Goal: Task Accomplishment & Management: Manage account settings

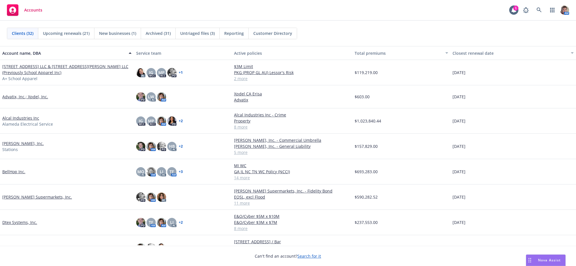
click at [44, 70] on link "833 Mitten Road LLC & 300 West Bradley Street LLC (Previously School Apparel In…" at bounding box center [66, 69] width 129 height 12
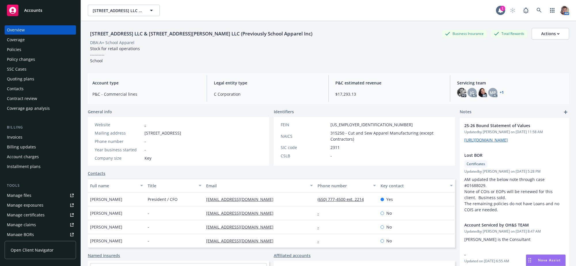
click at [33, 54] on div "Policies" at bounding box center [40, 49] width 67 height 9
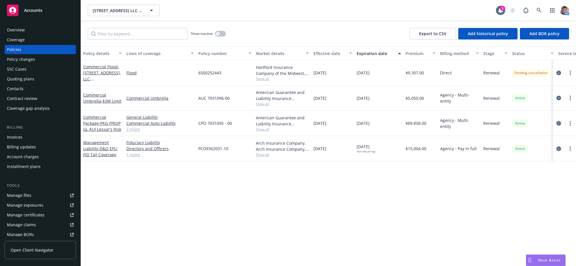
click at [20, 142] on div "Invoices" at bounding box center [15, 137] width 16 height 9
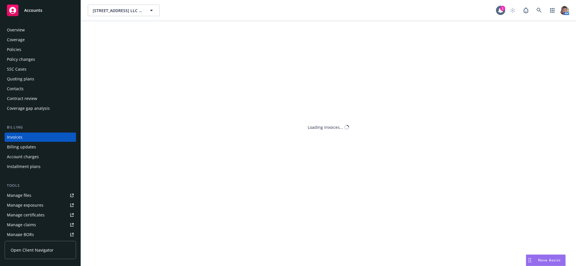
scroll to position [10, 0]
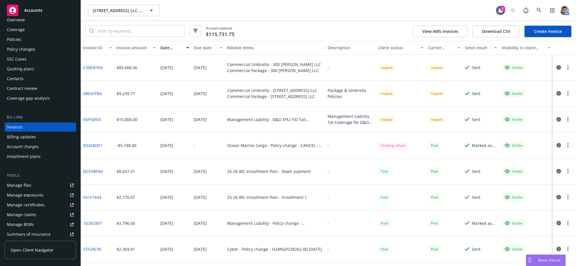
click at [551, 262] on span "Nova Assist" at bounding box center [549, 260] width 23 height 5
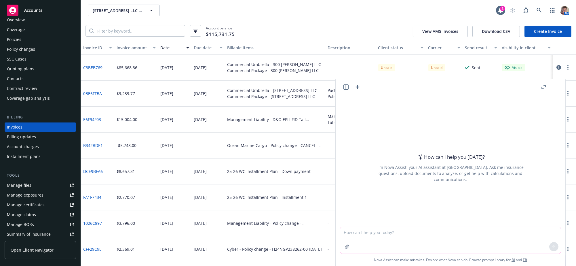
click at [448, 237] on textarea at bounding box center [450, 240] width 221 height 27
click at [449, 234] on textarea at bounding box center [450, 240] width 221 height 27
paste textarea "the difference between a market valuation appraisal and replacement cost valuat…"
type textarea "What is the difference between a market valuation appraisal and replacement cos…"
click at [551, 244] on button at bounding box center [554, 246] width 9 height 9
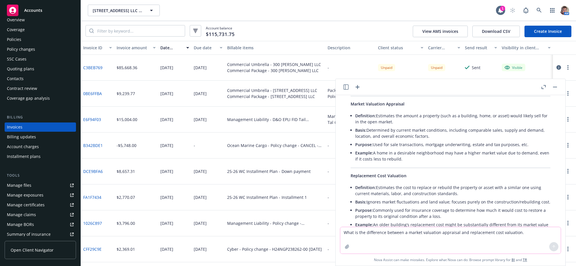
scroll to position [39, 0]
click at [368, 208] on li "Basis: Ignores market fluctuations and land value; focuses purely on the constr…" at bounding box center [452, 203] width 195 height 8
click at [553, 222] on div "What is the difference between a market valuation appraisal and replacement cos…" at bounding box center [451, 161] width 230 height 132
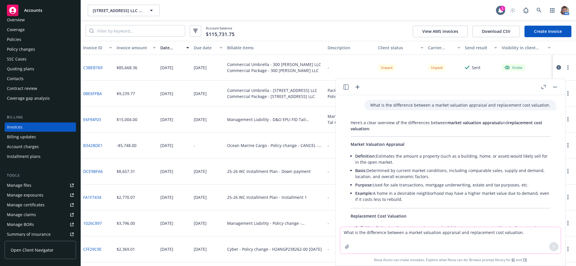
drag, startPoint x: 468, startPoint y: 179, endPoint x: 352, endPoint y: 148, distance: 120.3
copy div "Market Valuation Appraisal Definition: Estimates the amount a property (such as…"
click at [30, 44] on div "Policies" at bounding box center [40, 39] width 67 height 9
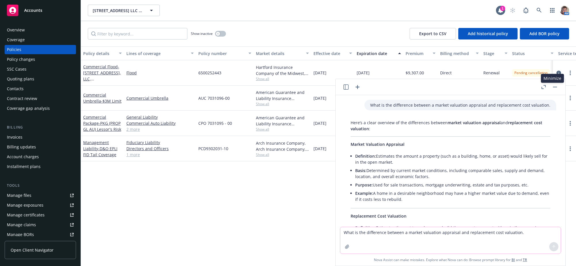
click at [555, 90] on button "button" at bounding box center [555, 87] width 7 height 7
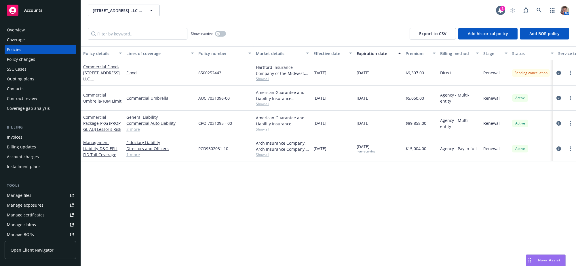
click at [466, 203] on div "Policy details Lines of coverage Policy number Market details Effective date Ex…" at bounding box center [328, 153] width 495 height 215
click at [23, 142] on div "Invoices" at bounding box center [40, 137] width 67 height 9
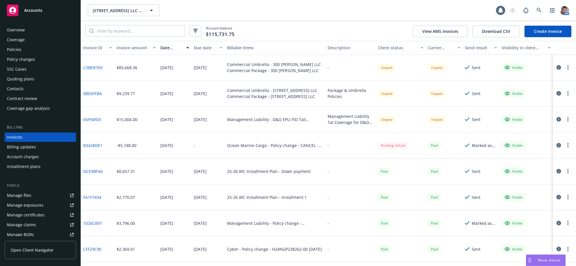
scroll to position [10, 0]
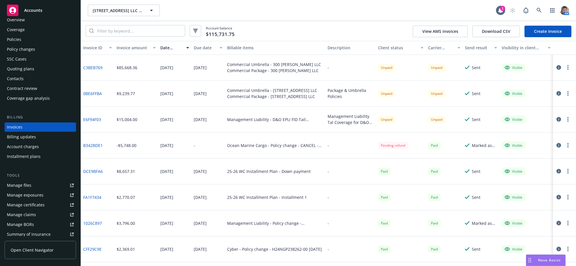
click at [548, 261] on span "Nova Assist" at bounding box center [549, 260] width 23 height 5
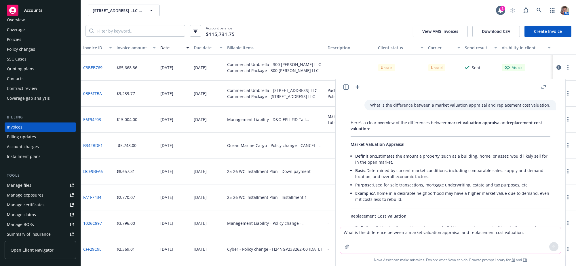
click at [359, 88] on icon "button" at bounding box center [358, 87] width 4 height 4
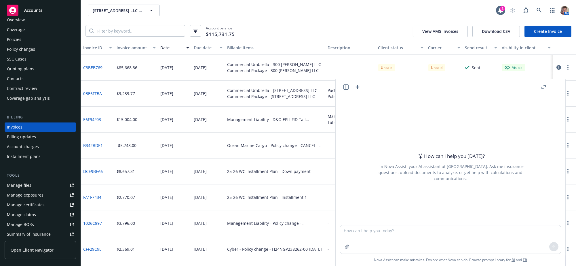
type textarea "Hello Dave: Hope you are doing well. I heard back from Zurich underwriter. The …"
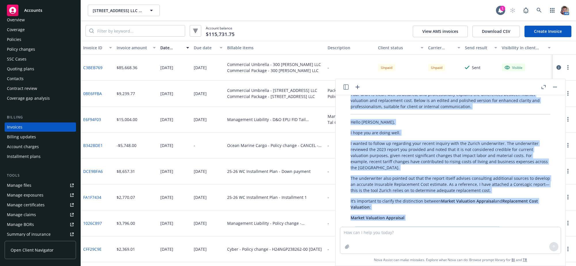
scroll to position [200, 0]
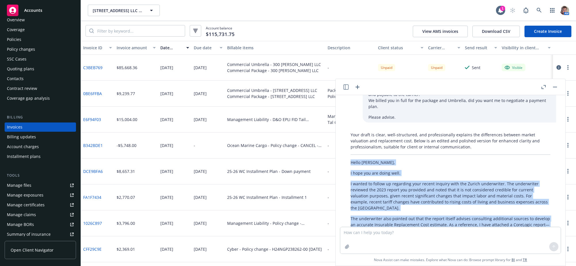
drag, startPoint x: 458, startPoint y: 222, endPoint x: 353, endPoint y: 158, distance: 122.5
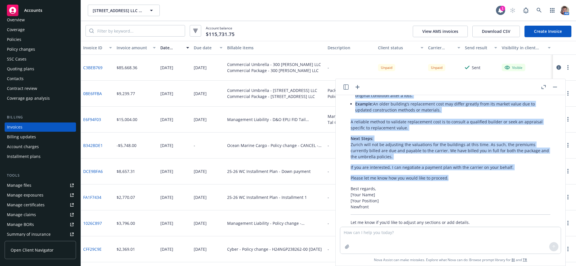
scroll to position [496, 0]
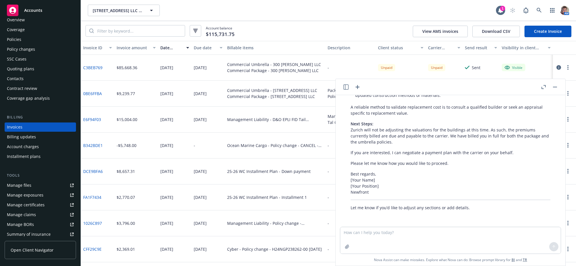
drag, startPoint x: 460, startPoint y: 166, endPoint x: 481, endPoint y: 158, distance: 22.4
click at [481, 160] on p "Please let me know how you would like to proceed." at bounding box center [451, 163] width 200 height 6
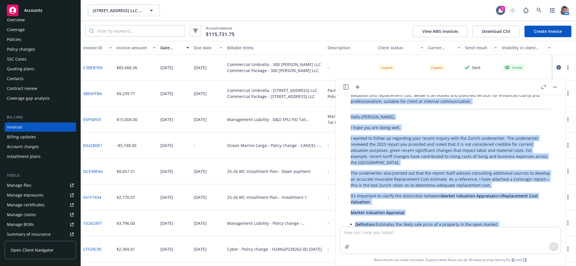
scroll to position [240, 0]
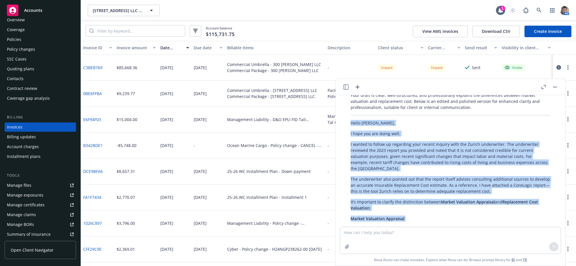
drag, startPoint x: 380, startPoint y: 170, endPoint x: 338, endPoint y: 122, distance: 64.3
click at [338, 122] on div "Hello Dave: Hope you are doing well. I heard back from Zurich underwriter. The …" at bounding box center [451, 161] width 230 height 132
copy div "Hello Dave, I hope you are doing well. I wanted to follow up regarding your rec…"
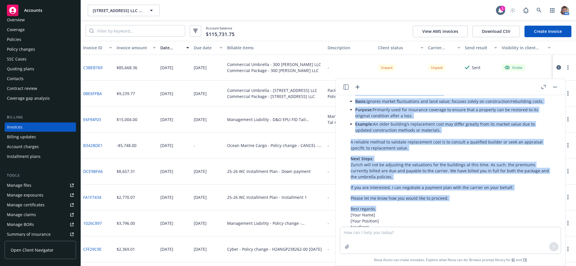
scroll to position [451, 0]
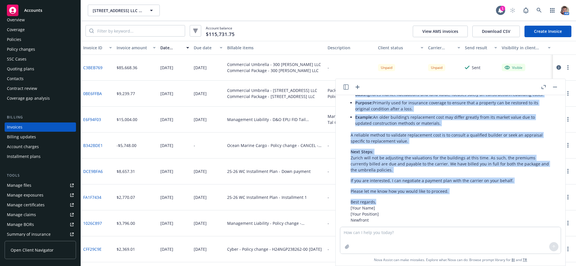
copy div "Hello Dave, I hope you are doing well. I wanted to follow up regarding your rec…"
click at [555, 87] on button "button" at bounding box center [555, 87] width 7 height 7
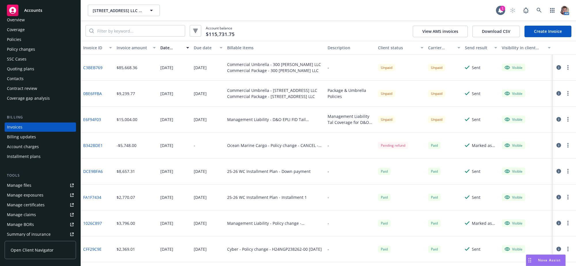
click at [92, 97] on link "0BE6FFBA" at bounding box center [92, 93] width 19 height 6
click at [94, 71] on link "C3BEB769" at bounding box center [92, 68] width 19 height 6
click at [91, 122] on link "E6F94F03" at bounding box center [92, 119] width 18 height 6
click at [28, 44] on div "Policies" at bounding box center [40, 39] width 67 height 9
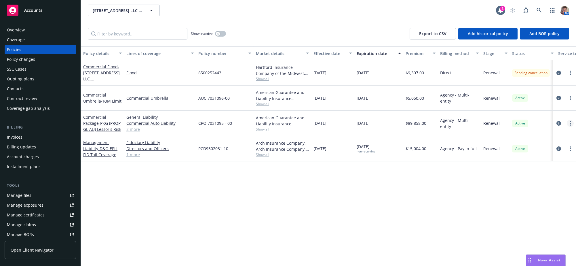
click at [571, 127] on link "more" at bounding box center [570, 123] width 7 height 7
click at [532, 218] on link "Copy logging email" at bounding box center [540, 213] width 68 height 12
click at [20, 33] on div "Overview" at bounding box center [16, 29] width 18 height 9
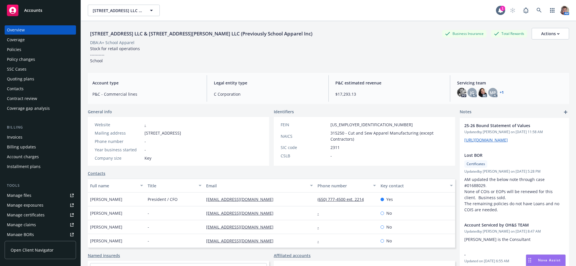
click at [24, 54] on div "Policies" at bounding box center [40, 49] width 67 height 9
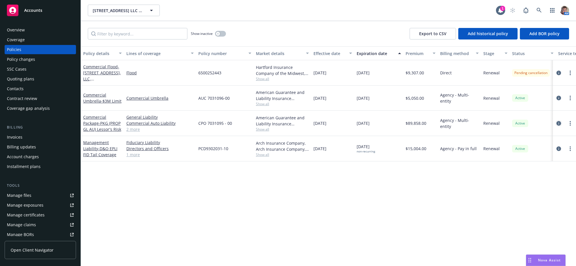
click at [559, 126] on icon "circleInformation" at bounding box center [559, 123] width 5 height 5
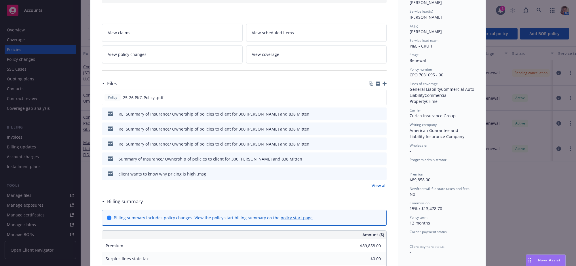
scroll to position [86, 0]
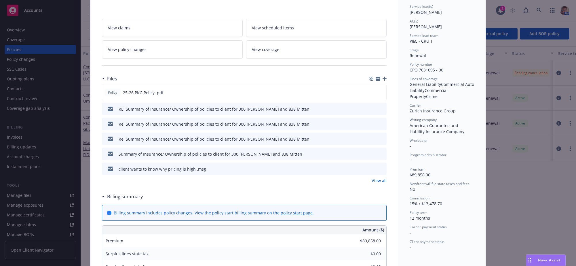
click at [379, 141] on icon "preview file" at bounding box center [381, 139] width 5 height 4
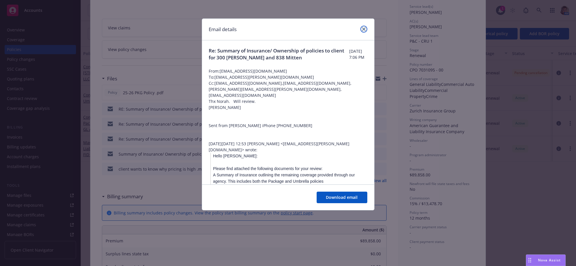
click at [365, 27] on link "close" at bounding box center [364, 29] width 7 height 7
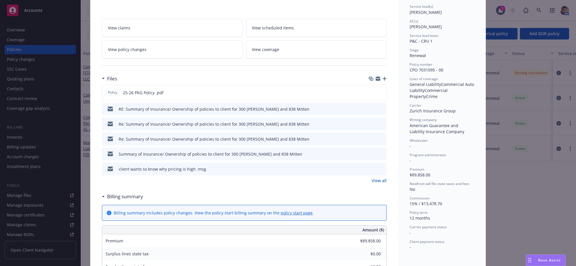
click at [375, 183] on link "View all" at bounding box center [379, 180] width 15 height 6
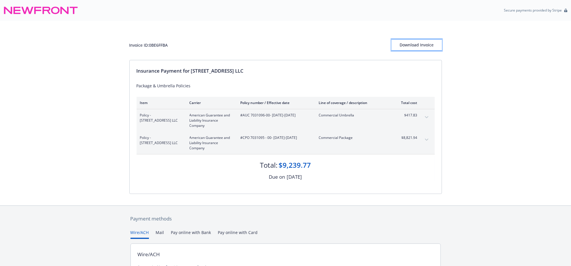
click at [426, 46] on div "Download Invoice" at bounding box center [416, 44] width 50 height 11
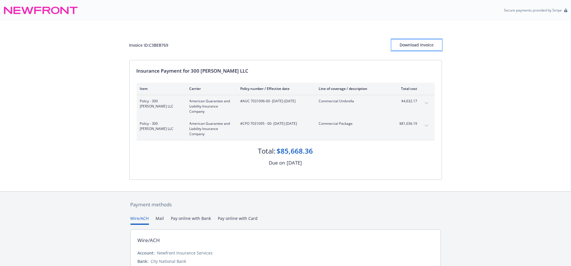
click at [416, 49] on div "Download Invoice" at bounding box center [416, 44] width 50 height 11
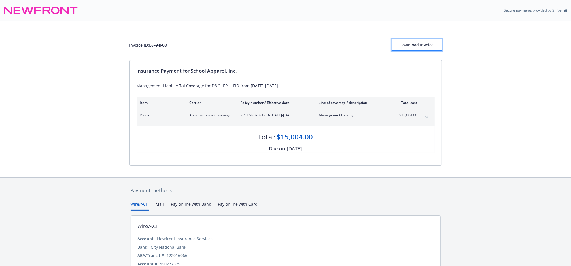
click at [415, 46] on div "Download Invoice" at bounding box center [416, 44] width 50 height 11
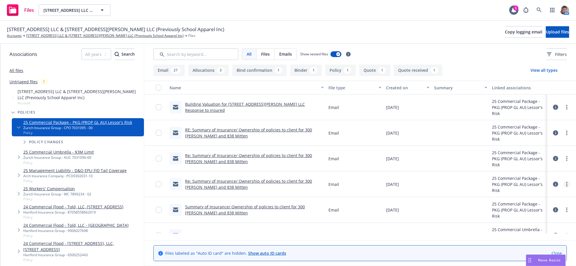
click at [567, 185] on circle "more" at bounding box center [567, 183] width 1 height 1
click at [530, 232] on link "Edit" at bounding box center [535, 230] width 57 height 12
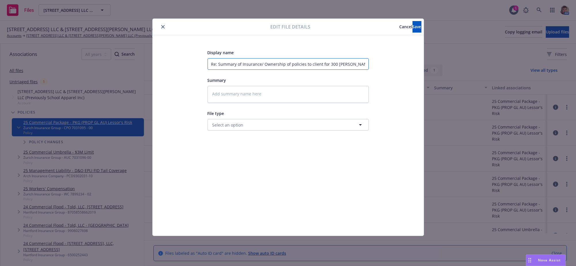
scroll to position [0, 24]
drag, startPoint x: 212, startPoint y: 65, endPoint x: 448, endPoint y: 83, distance: 236.9
click at [448, 83] on div "Edit file details Cancel Save Display name Re: Summary of Insurance/ Ownership …" at bounding box center [288, 133] width 576 height 266
type textarea "x"
type input "d"
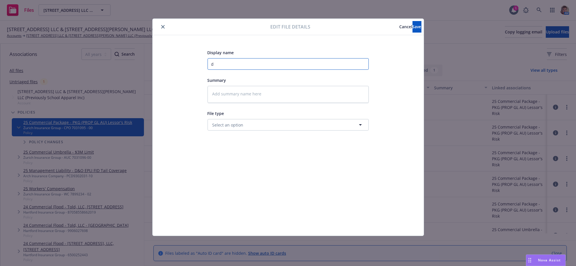
scroll to position [0, 0]
type textarea "x"
type input "da"
type textarea "x"
type input "dav"
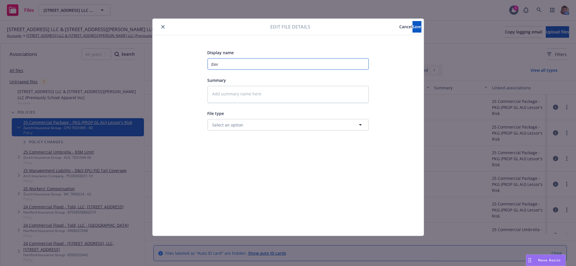
type textarea "x"
type input "dave"
type textarea "x"
type input "dave"
type textarea "x"
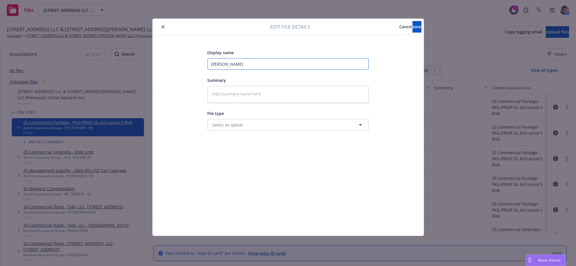
type input "dave i"
type textarea "x"
type input "dave is"
type textarea "x"
type input "dave is"
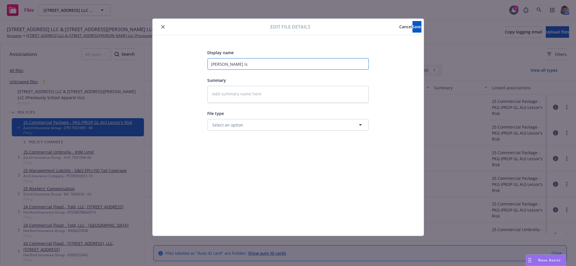
type textarea "x"
type input "dave is r"
type textarea "x"
type input "dave is re"
type textarea "x"
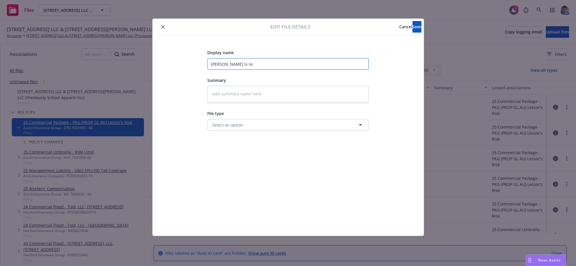
type input "dave is rev"
type textarea "x"
type input "dave is revi"
type textarea "x"
type input "dave is review"
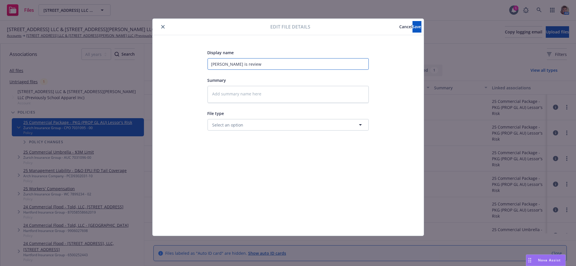
type textarea "x"
type input "dave is reviewi"
type textarea "x"
type input "dave is reviewin"
type textarea "x"
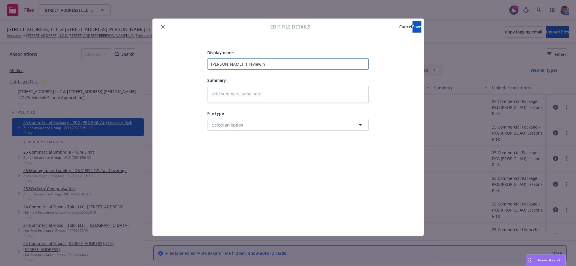
type input "dave is reviewing"
type textarea "x"
type input "dave is reviewing"
type textarea "x"
type input "dave is reviewing t"
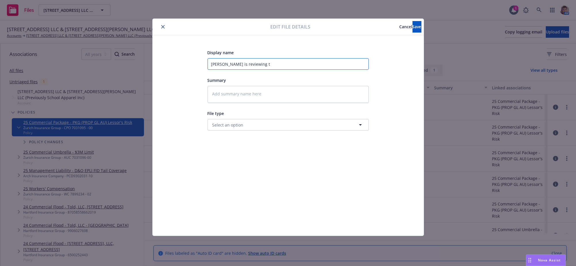
type textarea "x"
type input "dave is reviewing th"
type textarea "x"
type input "dave is reviewing the"
type textarea "x"
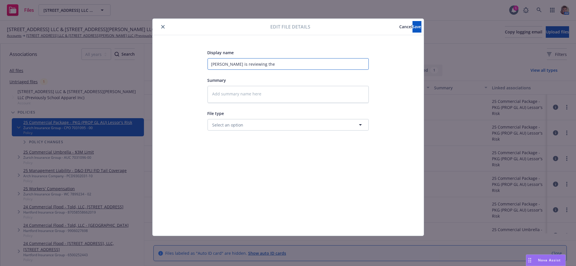
type input "dave is reviewing the"
type textarea "x"
type input "dave is reviewing the i"
type textarea "x"
type input "dave is reviewing the in"
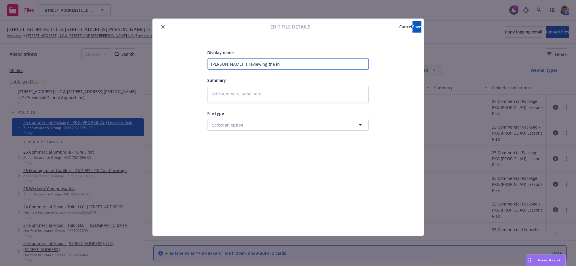
type textarea "x"
type input "dave is reviewing the inv"
type textarea "x"
type input "dave is reviewing the invo"
type textarea "x"
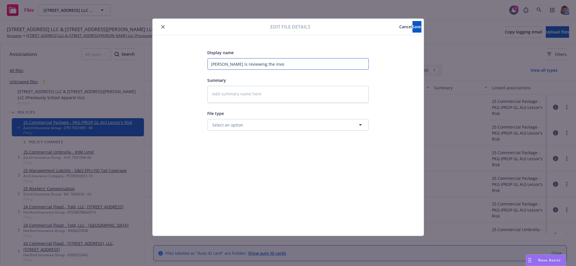
type input "dave is reviewing the invoi"
type textarea "x"
type input "dave is reviewing the invoic"
type textarea "x"
type input "dave is reviewing the invoice"
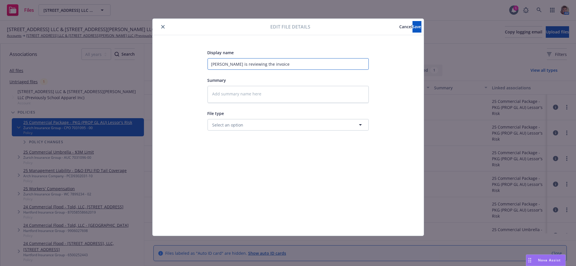
type textarea "x"
type input "dave is reviewing the invoices"
type textarea "x"
type input "dave is reviewing the invoices"
click at [413, 25] on span "Save" at bounding box center [417, 26] width 9 height 5
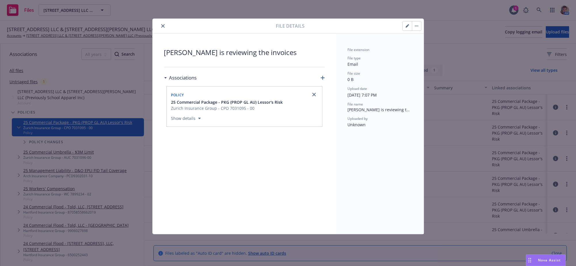
click at [164, 27] on icon "close" at bounding box center [162, 25] width 3 height 3
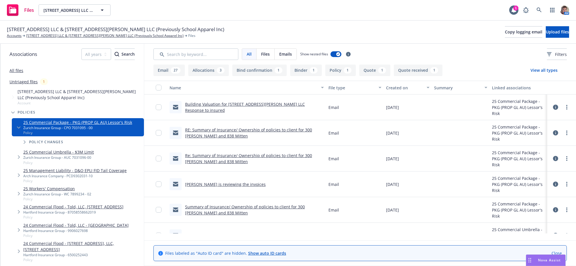
click at [221, 164] on link "Re: Summary of Insurance/ Ownership of policies to client for 300 West Bradley …" at bounding box center [248, 159] width 127 height 12
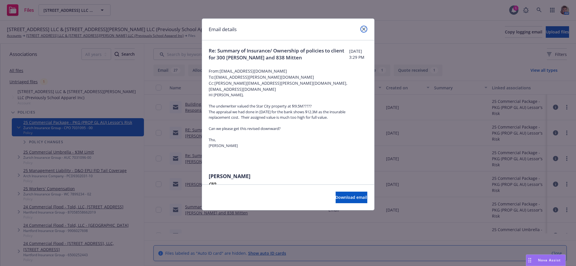
click at [365, 28] on link "close" at bounding box center [364, 29] width 7 height 7
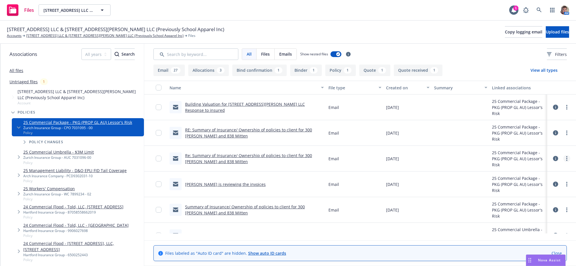
click at [567, 161] on icon "more" at bounding box center [567, 158] width 1 height 5
click at [538, 206] on link "Edit" at bounding box center [535, 203] width 57 height 12
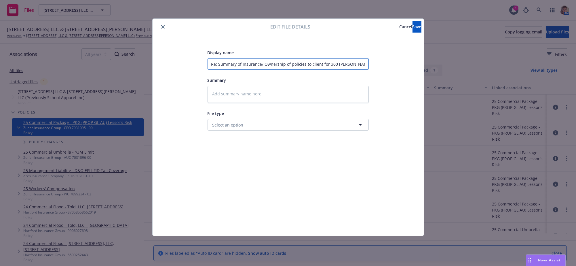
scroll to position [0, 24]
drag, startPoint x: 211, startPoint y: 67, endPoint x: 413, endPoint y: 65, distance: 202.5
click at [413, 65] on div "Display name Re: Summary of Insurance/ Ownership of policies to client for 300 …" at bounding box center [288, 135] width 271 height 200
type textarea "x"
type input "C"
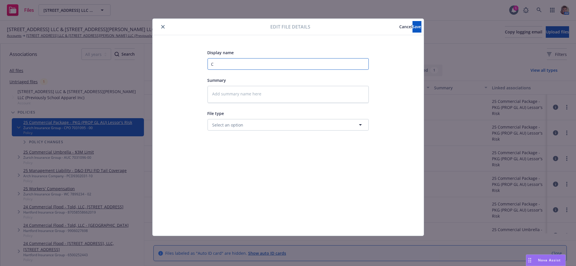
scroll to position [0, 0]
type textarea "x"
type input "Cl"
type textarea "x"
type input "Cli"
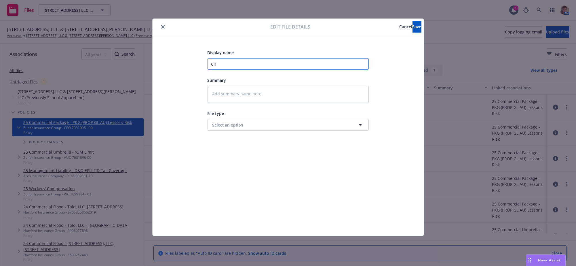
type textarea "x"
type input "Clie"
type textarea "x"
type input "Clien"
type textarea "x"
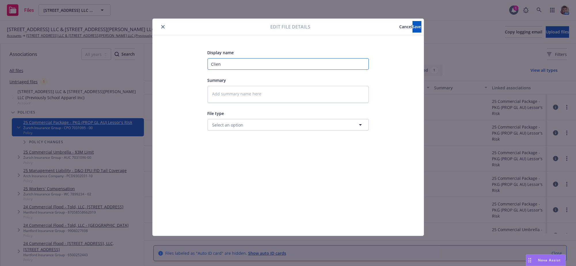
type input "Client"
type textarea "x"
type input "Client"
type textarea "x"
type input "Client q"
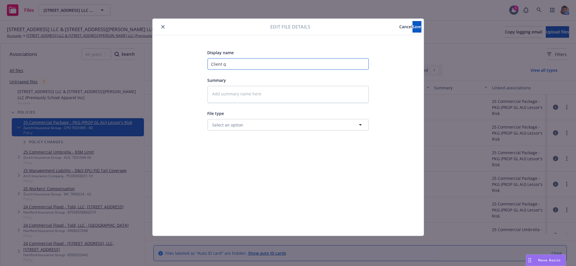
type textarea "x"
type input "Client qu"
type textarea "x"
type input "Client que"
type textarea "x"
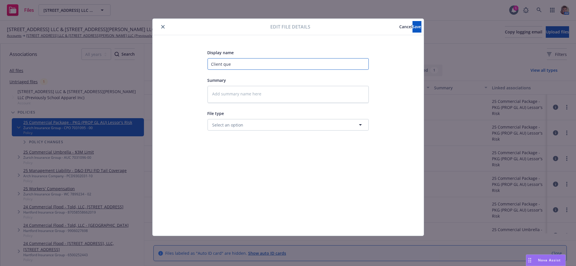
type input "Client ques"
type textarea "x"
type input "Client quest"
type textarea "x"
type input "Client questi"
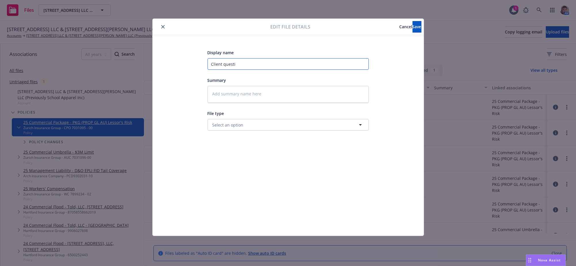
type textarea "x"
type input "Client questio"
type textarea "x"
type input "Client question"
type textarea "x"
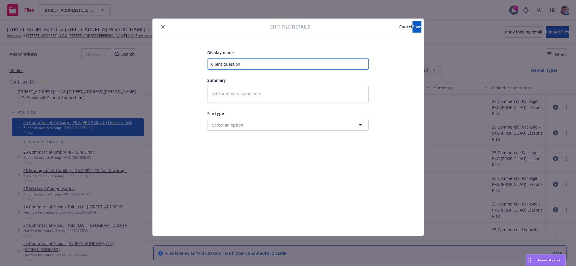
type input "Client questioni"
type textarea "x"
type input "Client questionin"
type textarea "x"
type input "Client questioning"
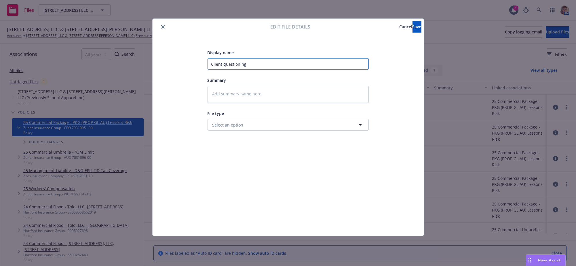
type textarea "x"
type input "Client questioning"
type textarea "x"
type input "Client questioning t"
type textarea "x"
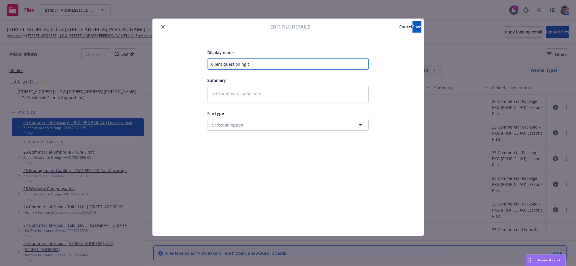
type input "Client questioning th"
type textarea "x"
type input "Client questioning the"
type textarea "x"
type input "Client questioning the"
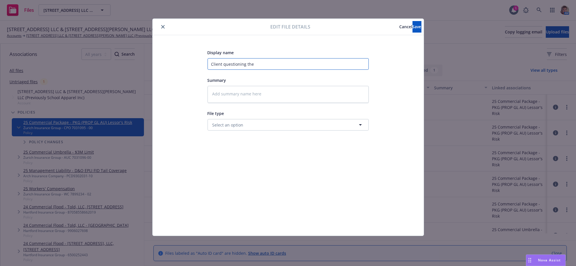
type textarea "x"
type input "Client questioning the v"
type textarea "x"
type input "Client questioning the va"
type textarea "x"
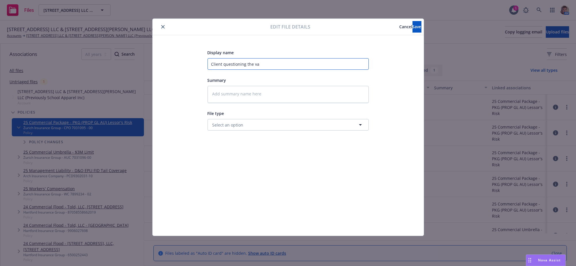
type input "Client questioning the val"
type textarea "x"
type input "Client questioning the valu"
type textarea "x"
type input "Client questioning the valua"
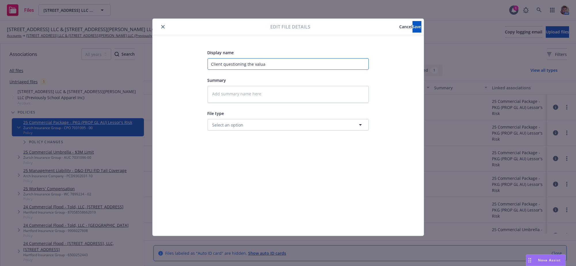
type textarea "x"
type input "Client questioning the valuat"
type textarea "x"
type input "Client questioning the valuati"
type textarea "x"
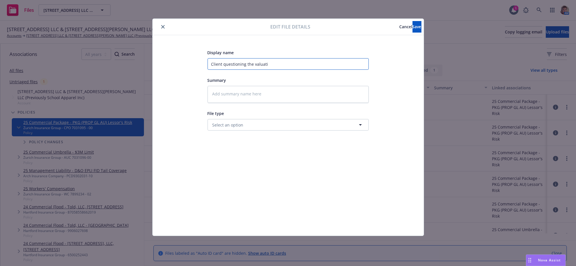
type input "Client questioning the valuatio"
type textarea "x"
type input "Client questioning the valuation"
type textarea "x"
type input "Client questioning the valuation"
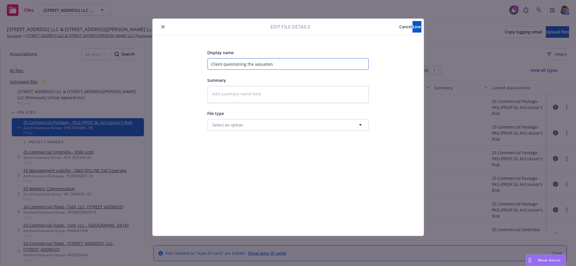
type textarea "x"
type input "Client questioning the valuation o"
type textarea "x"
type input "Client questioning the valuation of"
type textarea "x"
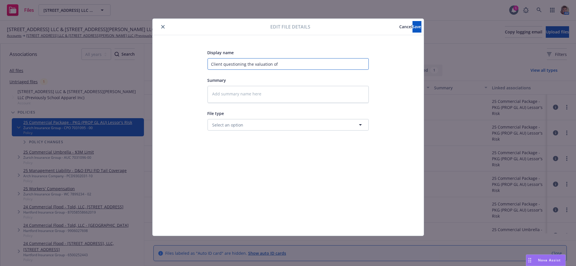
type input "Client questioning the valuation of"
type textarea "x"
type input "Client questioning the valuation of t"
type textarea "x"
type input "Client questioning the valuation of th"
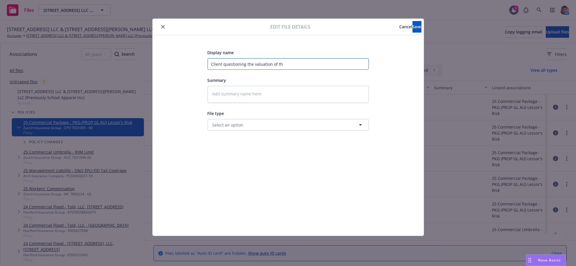
type textarea "x"
type input "Client questioning the valuation of the"
type textarea "x"
type input "Client questioning the valuation of the"
type textarea "x"
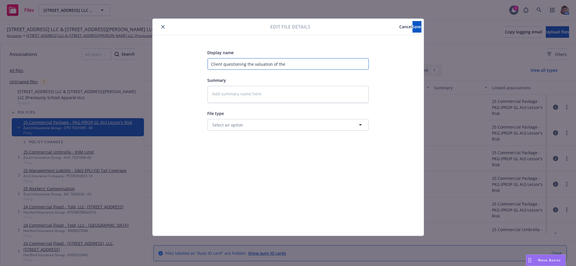
type input "Client questioning the valuation of the b"
type textarea "x"
type input "Client questioning the valuation of the bu"
type textarea "x"
type input "Client questioning the valuation of the bui"
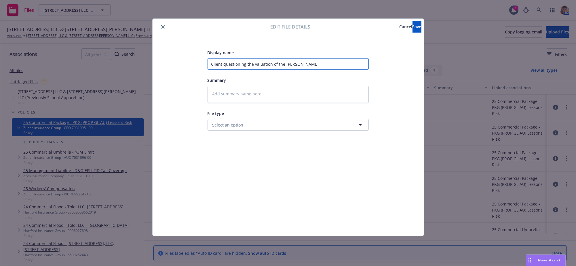
type textarea "x"
type input "Client questioning the valuation of the buil"
type textarea "x"
type input "Client questioning the valuation of the build"
type textarea "x"
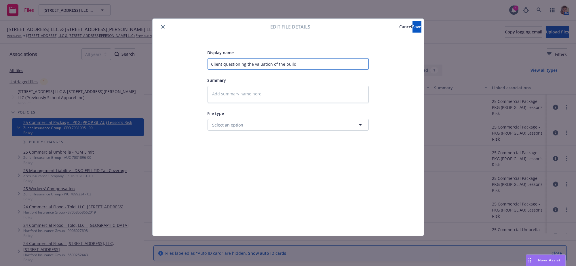
type input "Client questioning the valuation of the buildi"
type textarea "x"
type input "Client questioning the valuation of the buildin"
type textarea "x"
type input "Client questioning the valuation of the building"
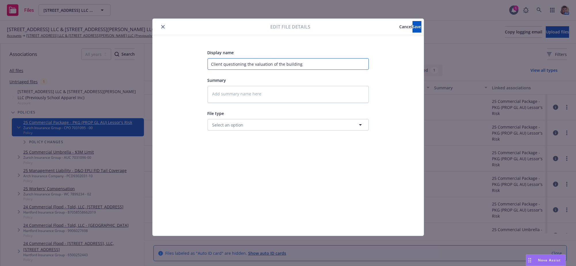
type textarea "x"
type input "Client questioning the valuation of the building"
type textarea "x"
type input "Client questioning the valuation of the building f"
type textarea "x"
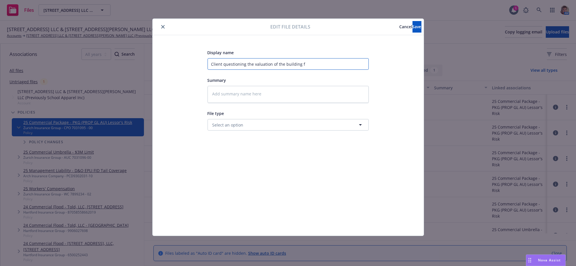
type input "Client questioning the valuation of the building fo"
type textarea "x"
type input "Client questioning the valuation of the building for"
type textarea "x"
type input "Client questioning the valuation of the building for"
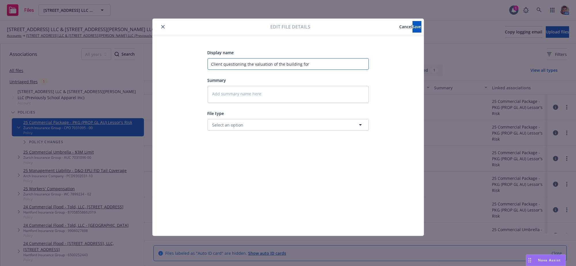
type textarea "x"
type input "Client questioning the valuation of the building for S"
type textarea "x"
type input "Client questioning the valuation of the building for St"
type textarea "x"
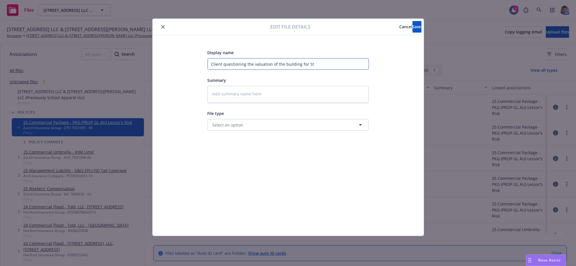
type input "Client questioning the valuation of the building for Sta"
type textarea "x"
type input "Client questioning the valuation of the building for Star"
type textarea "x"
type input "Client questioning the valuation of the building for Star"
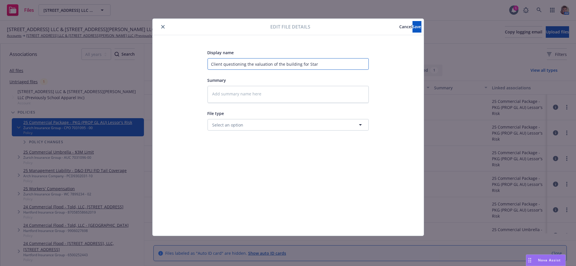
type textarea "x"
type input "Client questioning the valuation of the building for Star C"
type textarea "x"
type input "Client questioning the valuation of the building for Star Ci"
type textarea "x"
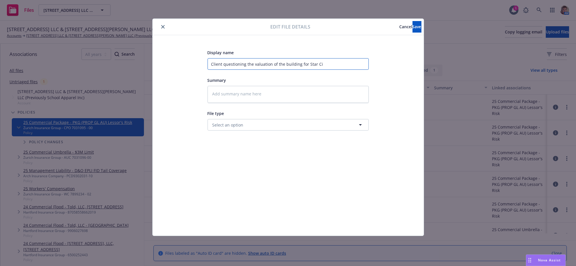
type input "Client questioning the valuation of the building for Star Cit"
type textarea "x"
type input "Client questioning the valuation of the building for Star City"
click at [413, 31] on button "Save" at bounding box center [417, 27] width 9 height 12
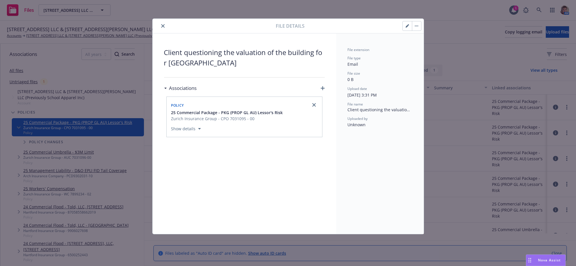
click at [164, 27] on icon "close" at bounding box center [162, 25] width 3 height 3
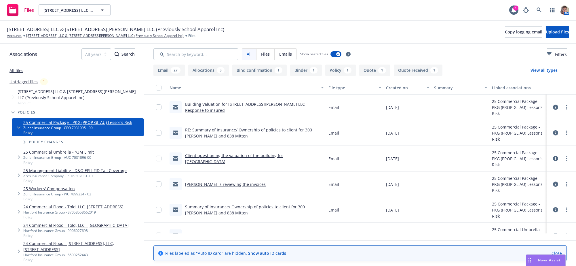
click at [233, 136] on link "RE: Summary of Insurance/ Ownership of policies to client for 300 West Bradley …" at bounding box center [248, 133] width 127 height 12
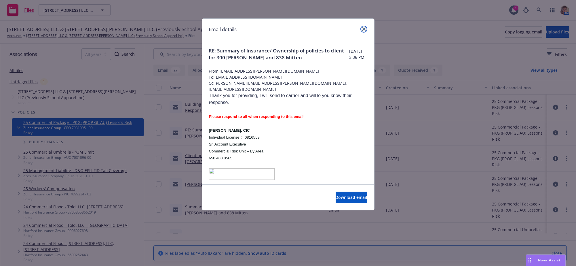
click at [365, 32] on link "close" at bounding box center [364, 29] width 7 height 7
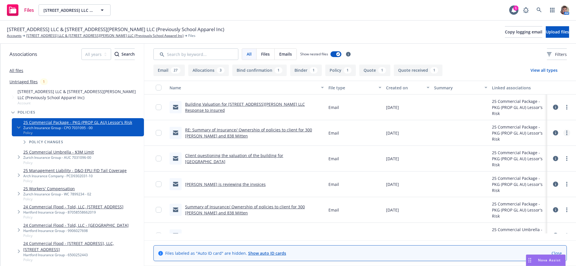
click at [564, 136] on link "more" at bounding box center [567, 132] width 7 height 7
click at [521, 180] on link "Edit" at bounding box center [535, 177] width 57 height 12
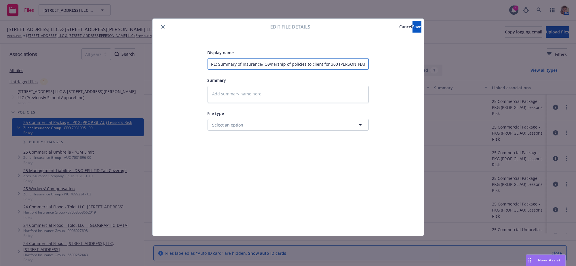
scroll to position [0, 24]
drag, startPoint x: 210, startPoint y: 63, endPoint x: 479, endPoint y: 65, distance: 268.8
click at [479, 65] on div "Edit file details Cancel Save Display name RE: Summary of Insurance/ Ownership …" at bounding box center [288, 133] width 576 height 266
type textarea "x"
type input "A"
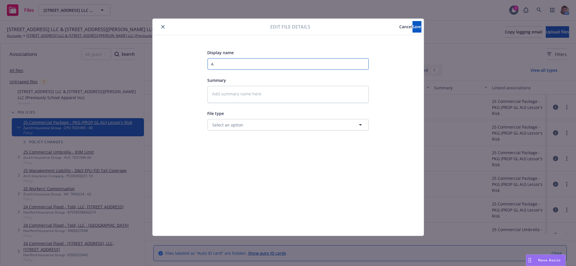
scroll to position [0, 0]
type textarea "x"
type input "Ad"
type textarea "x"
type input "Adv"
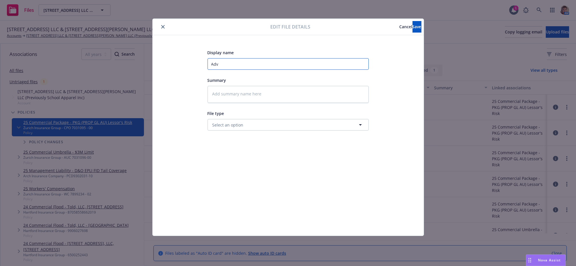
type textarea "x"
type input "Advi"
type textarea "x"
type input "Advis"
type textarea "x"
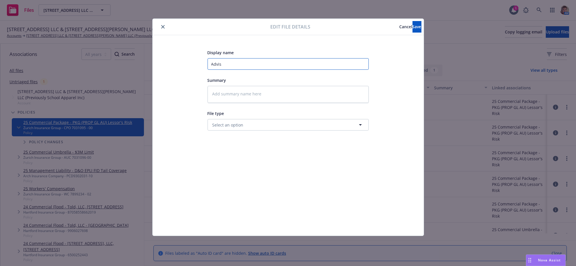
type input "Advise"
type textarea "x"
type input "Advised"
type textarea "x"
type input "Advised i"
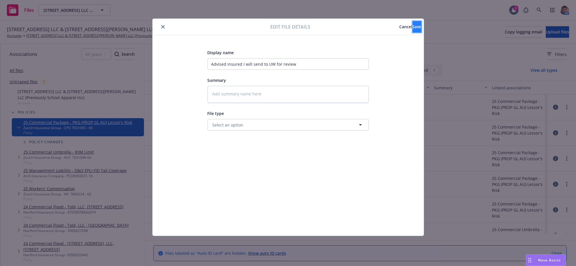
click at [413, 29] on button "Save" at bounding box center [417, 27] width 9 height 12
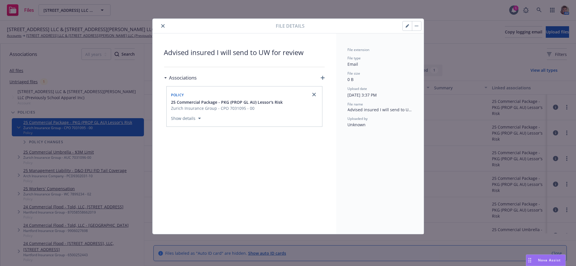
click at [164, 27] on icon "close" at bounding box center [162, 25] width 3 height 3
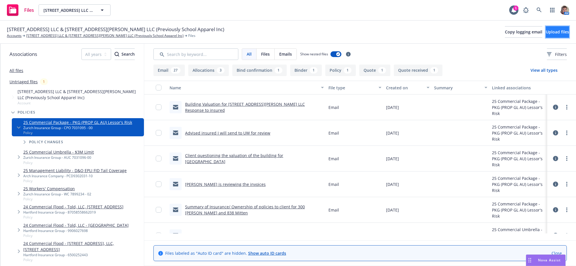
click at [546, 35] on span "Upload files" at bounding box center [557, 31] width 23 height 5
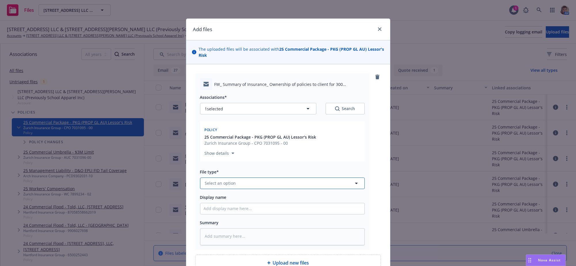
click at [287, 189] on button "Select an option" at bounding box center [282, 183] width 165 height 12
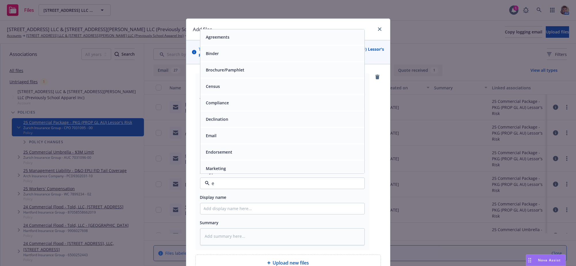
click at [267, 140] on div "Email" at bounding box center [282, 135] width 157 height 8
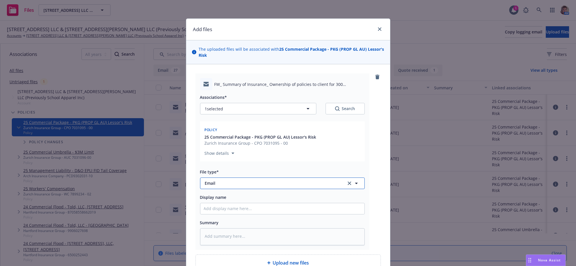
click at [260, 186] on span "Email" at bounding box center [271, 183] width 133 height 6
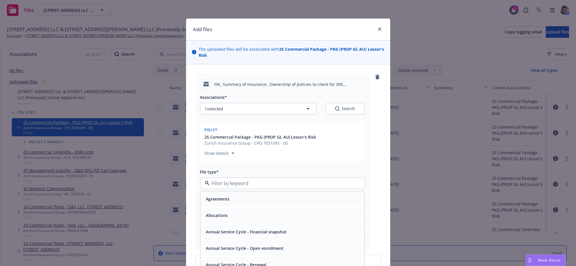
click at [260, 187] on input at bounding box center [281, 183] width 143 height 7
click at [249, 221] on div "Email" at bounding box center [282, 217] width 157 height 8
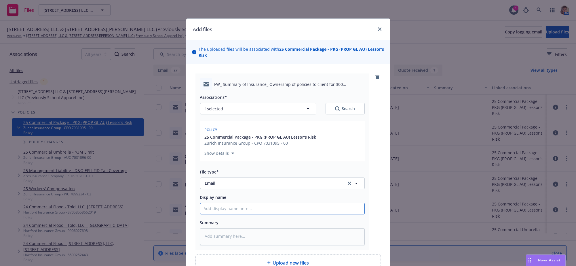
drag, startPoint x: 240, startPoint y: 219, endPoint x: 239, endPoint y: 230, distance: 10.8
click at [239, 214] on div "Display name" at bounding box center [282, 204] width 165 height 21
click at [239, 214] on input "Display name" at bounding box center [282, 208] width 164 height 11
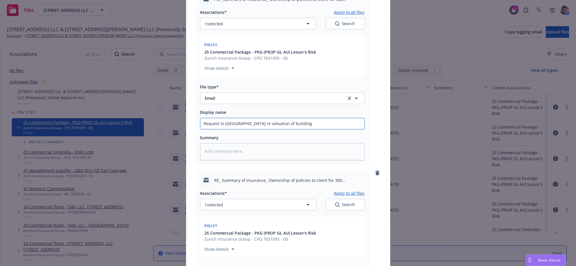
scroll to position [283, 0]
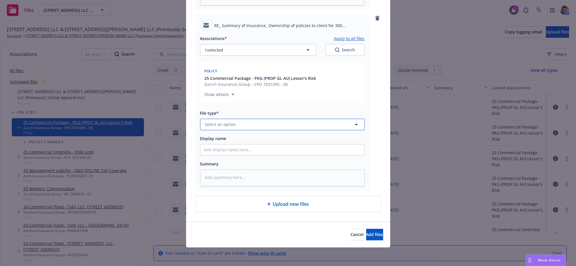
click at [221, 119] on button "Select an option" at bounding box center [282, 125] width 165 height 12
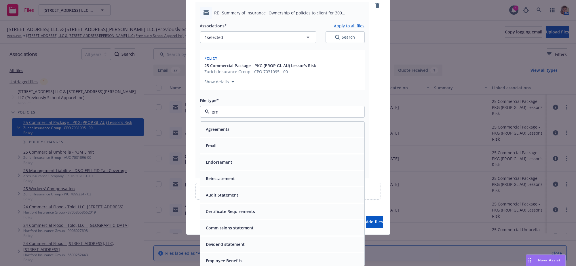
click at [234, 141] on div "Email" at bounding box center [282, 145] width 164 height 15
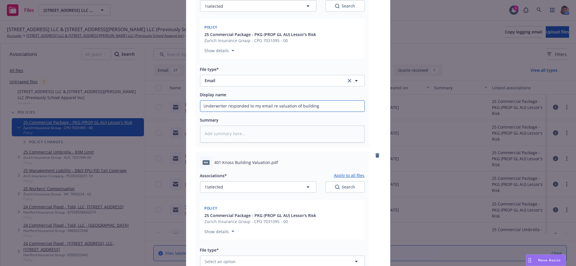
scroll to position [482, 0]
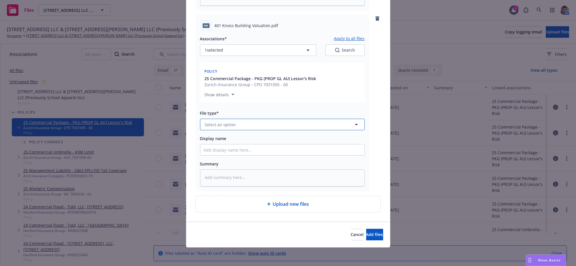
click at [226, 122] on span "Select an option" at bounding box center [220, 125] width 31 height 6
click at [366, 234] on span "Add files" at bounding box center [374, 234] width 17 height 5
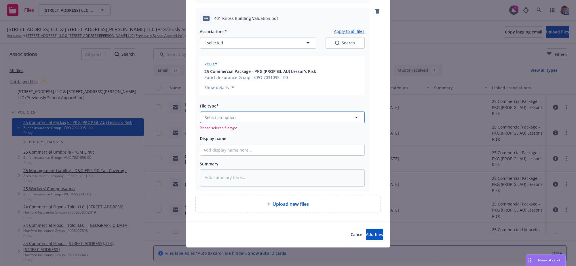
click at [250, 116] on button "Select an option" at bounding box center [282, 117] width 165 height 12
click at [250, 137] on div "Other" at bounding box center [282, 134] width 164 height 15
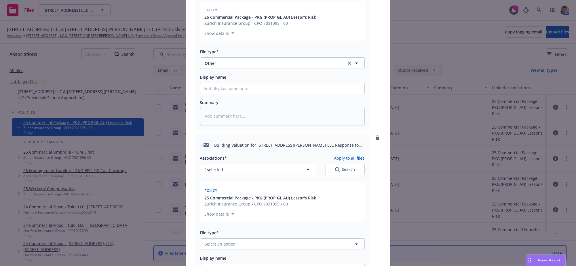
scroll to position [680, 0]
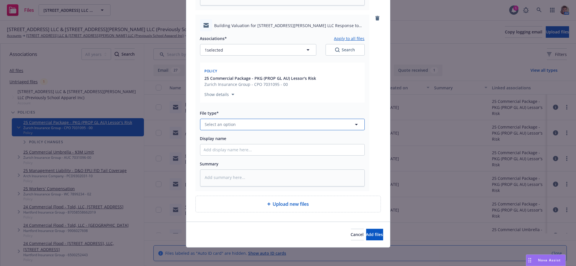
click at [220, 121] on span "Select an option" at bounding box center [220, 124] width 31 height 6
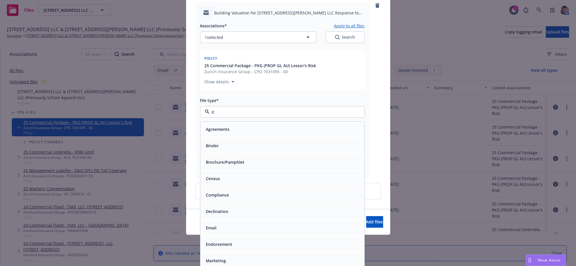
click at [224, 229] on div "Email" at bounding box center [282, 228] width 157 height 8
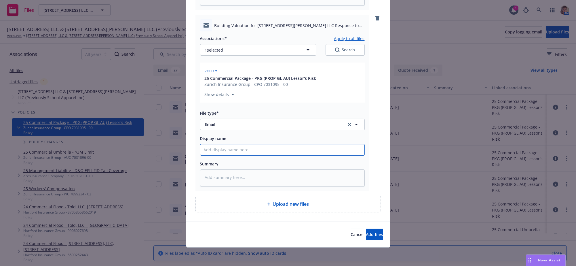
click at [374, 237] on button "Add files" at bounding box center [374, 235] width 17 height 12
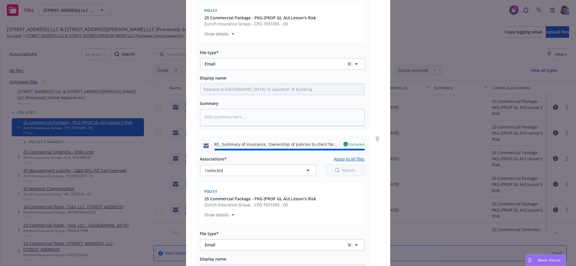
scroll to position [0, 0]
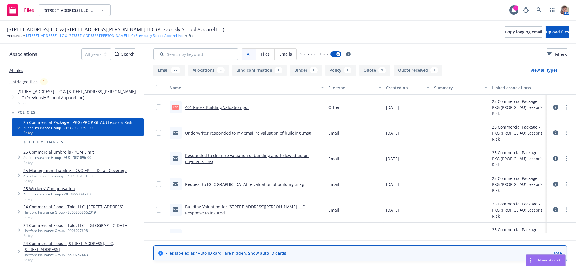
click at [56, 35] on link "833 Mitten Road LLC & 300 West Bradley Street LLC (Previously School Apparel In…" at bounding box center [105, 35] width 158 height 5
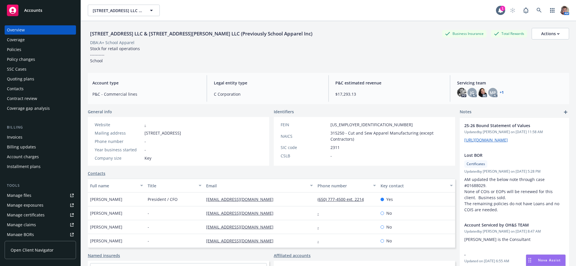
click at [31, 142] on div "Invoices" at bounding box center [40, 137] width 67 height 9
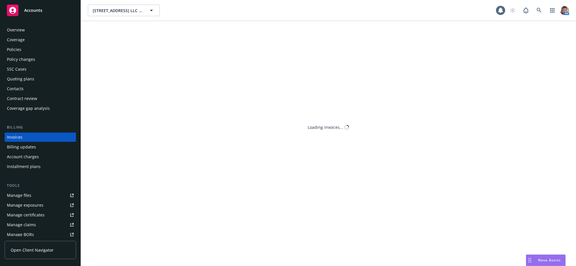
scroll to position [10, 0]
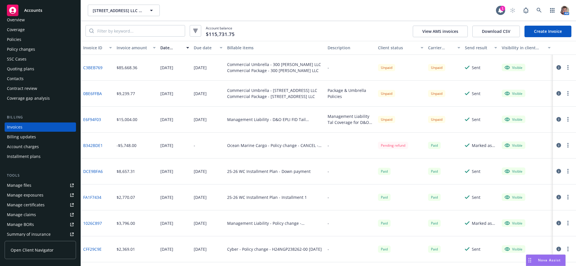
click at [568, 122] on icon "button" at bounding box center [568, 119] width 1 height 5
click at [557, 122] on icon "button" at bounding box center [559, 119] width 5 height 5
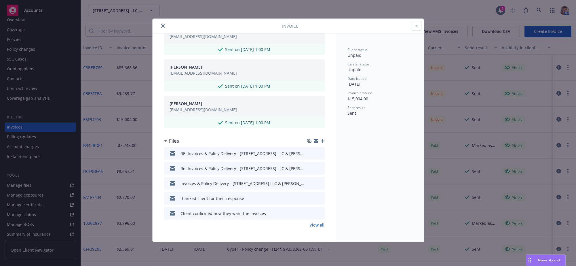
scroll to position [325, 0]
click at [321, 139] on icon "button" at bounding box center [323, 141] width 4 height 4
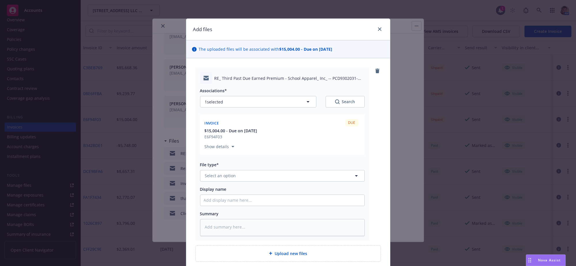
click at [267, 196] on div "Associations* 1 selected Search Invoice DUE $15,004.00 - Due on [DATE] E6F94F03…" at bounding box center [282, 160] width 165 height 152
click at [267, 181] on button "Select an option" at bounding box center [282, 176] width 165 height 12
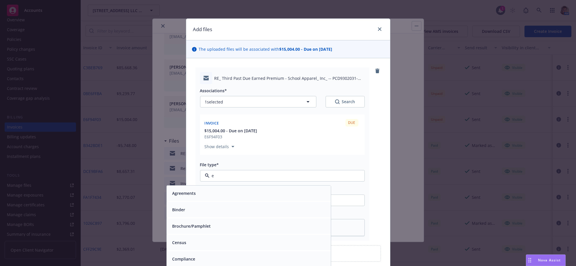
type input "em"
click at [207, 214] on div "Email" at bounding box center [248, 209] width 157 height 8
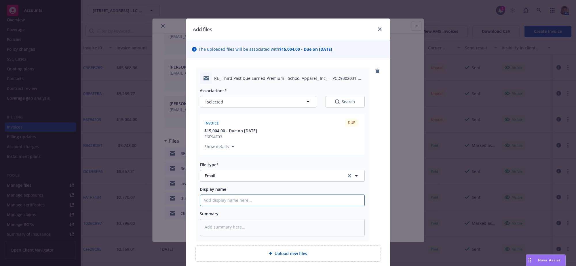
click at [219, 206] on input "Display name" at bounding box center [282, 200] width 164 height 11
type textarea "x"
type input "A"
type textarea "x"
type input "Ac"
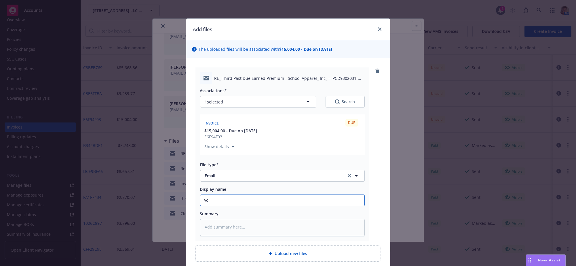
type textarea "x"
type input "Acc"
type textarea "x"
type input "Acco"
type textarea "x"
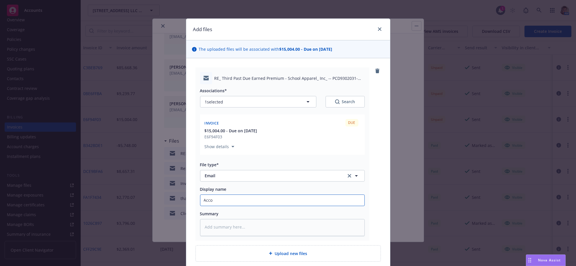
type input "Accou"
type textarea "x"
type input "Accoun"
type textarea "x"
type input "Account"
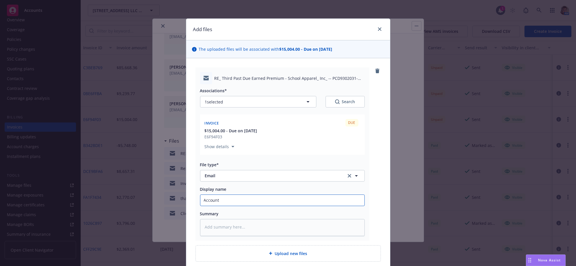
type textarea "x"
type input "Accounti"
type textarea "x"
type input "Accountin"
type textarea "x"
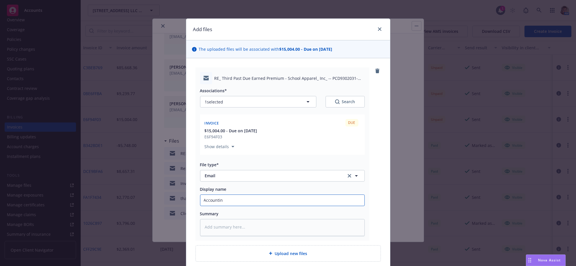
type input "Accounting"
type textarea "x"
type input "Accounting"
type textarea "x"
type input "Accounting F"
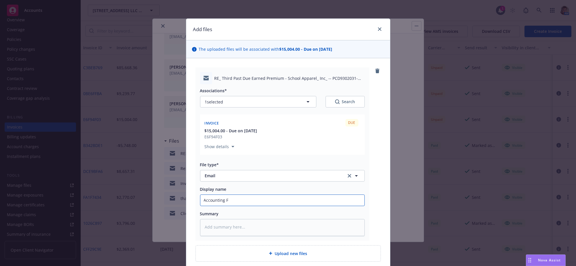
type textarea "x"
type input "Accounting Fo"
type textarea "x"
type input "Accounting Fol"
type textarea "x"
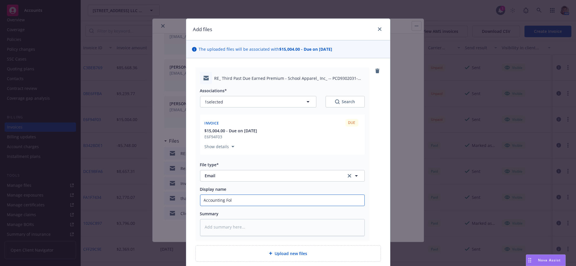
type input "Accounting Foll"
type textarea "x"
type input "Accounting Follo"
type textarea "x"
type input "Accounting Follow"
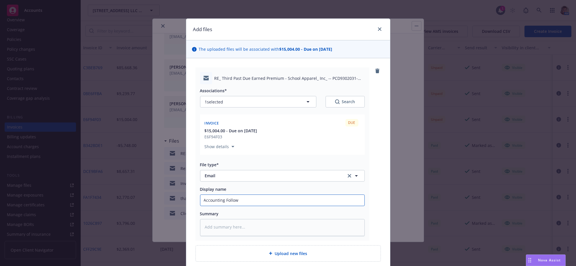
type textarea "x"
type input "Accounting Followe"
type textarea "x"
type input "Accounting Followed"
type textarea "x"
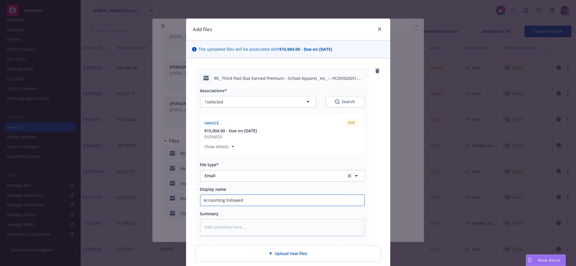
type input "Accounting Followed"
type textarea "x"
type input "Accounting Followed u"
type textarea "x"
type input "Accounting Followed up"
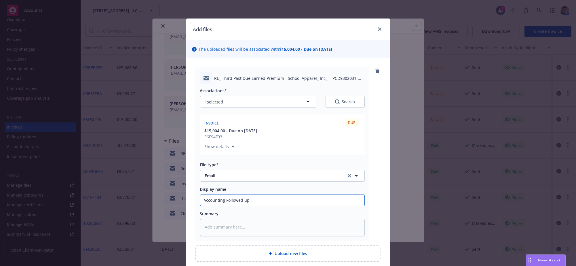
type textarea "x"
type input "Accounting Followed up o"
type textarea "x"
type input "Accounting Followed up on"
type textarea "x"
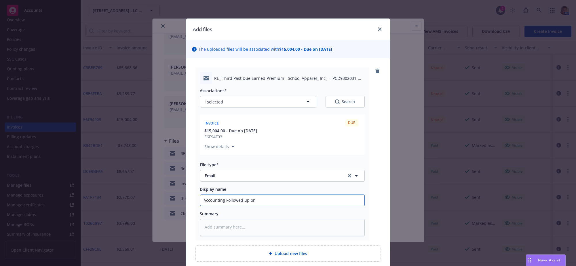
type input "Accounting Followed up on"
type textarea "x"
type input "Accounting Followed up on p"
type textarea "x"
type input "Accounting Followed up on pa"
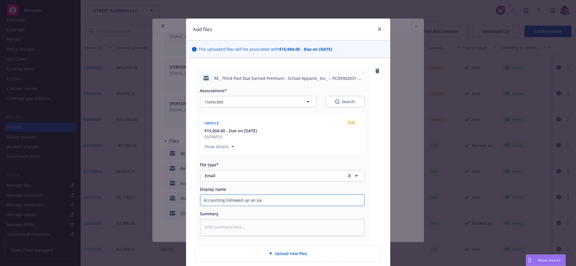
type textarea "x"
type input "Accounting Followed up on pay"
type textarea "x"
type input "Accounting Followed up on paym"
type textarea "x"
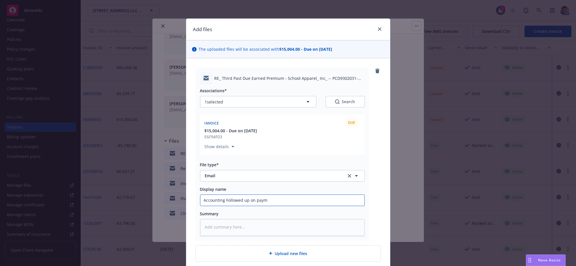
type input "Accounting Followed up on payme"
type textarea "x"
type input "Accounting Followed up on paymen"
type textarea "x"
type input "Accounting Followed up on payment"
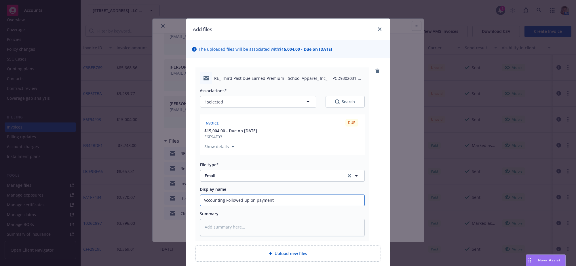
type textarea "x"
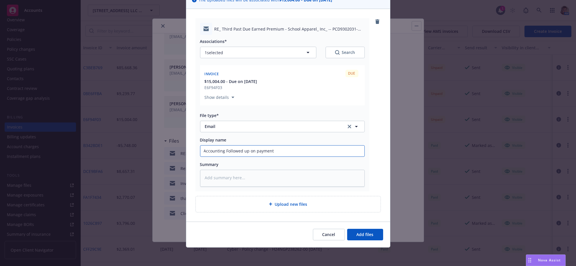
scroll to position [70, 0]
type input "Accounting Followed up on payment"
type textarea "x"
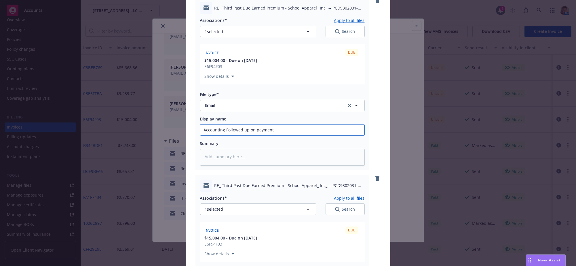
scroll to position [261, 0]
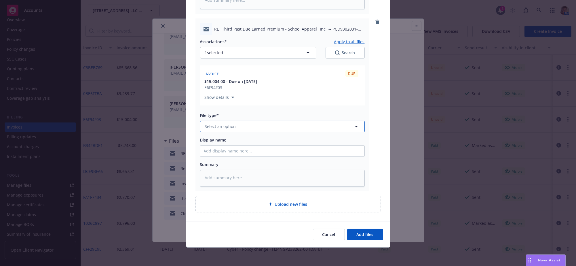
click at [200, 121] on button "Select an option" at bounding box center [282, 127] width 165 height 12
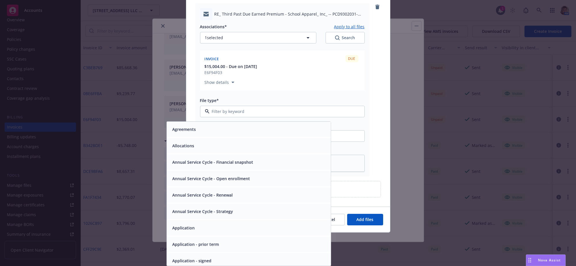
type input "e"
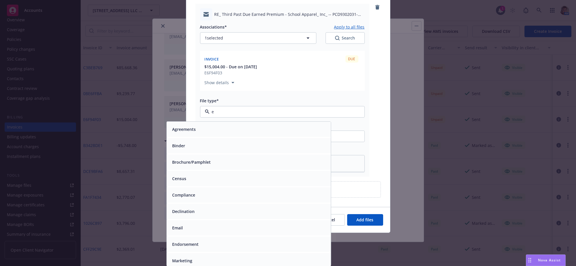
click at [209, 226] on div "Email" at bounding box center [249, 227] width 164 height 15
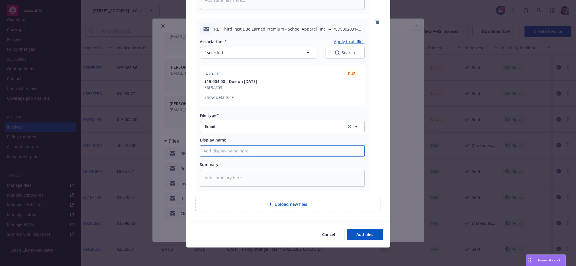
type textarea "x"
type input "A"
type textarea "x"
type input "Ad"
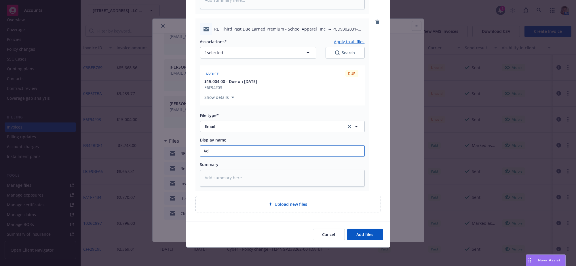
type textarea "x"
type input "Adv"
type textarea "x"
type input "Advi"
type textarea "x"
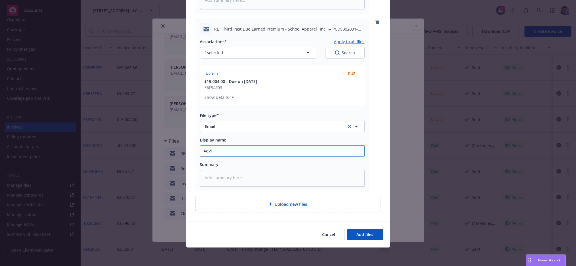
type input "Advis"
type textarea "x"
type input "Advise"
type textarea "x"
type input "Advised"
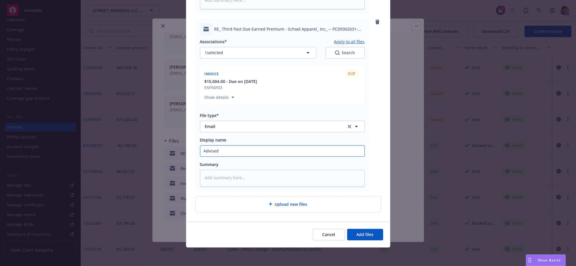
type textarea "x"
type input "Advised"
type textarea "x"
type input "Advised A"
type textarea "x"
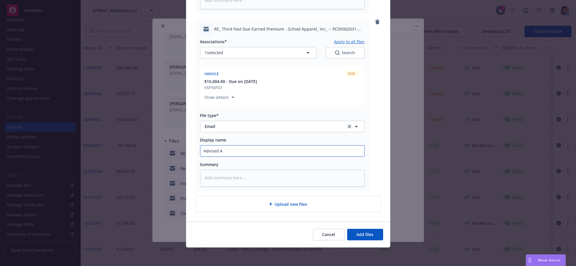
type input "Advised Ac"
type textarea "x"
type input "Advised Acc"
type textarea "x"
type input "Advised Acco"
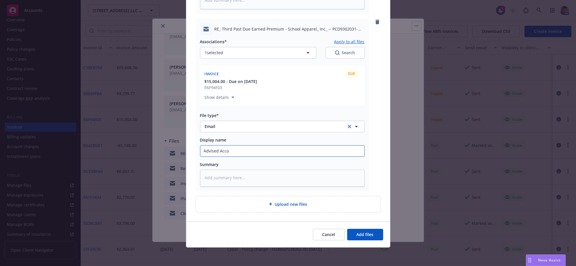
type textarea "x"
type input "Advised Accou"
type textarea "x"
type input "Advised Accoun"
type textarea "x"
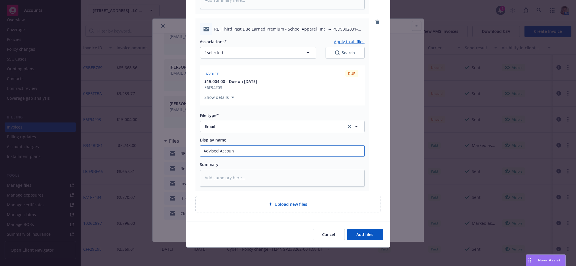
type input "Advised Account"
type textarea "x"
type input "Advised Accountin"
type textarea "x"
type input "Advised Accounting"
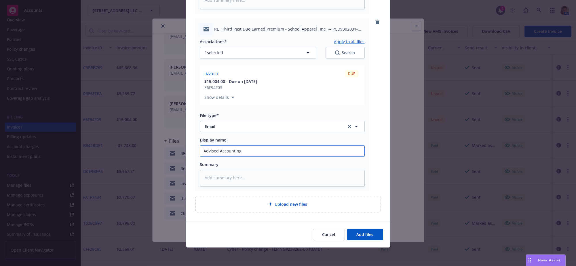
type textarea "x"
type input "Advised Accounting"
type textarea "x"
type input "Advised Accounting I"
type textarea "x"
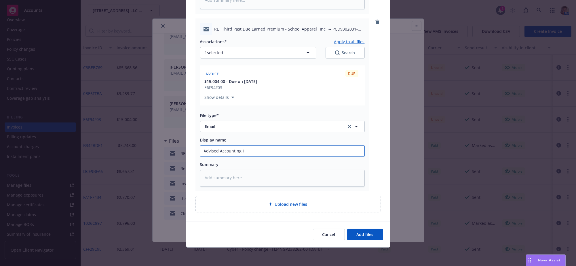
type input "Advised Accounting I"
type textarea "x"
type input "Advised Accounting I w"
type textarea "x"
type input "Advised Accounting I wi"
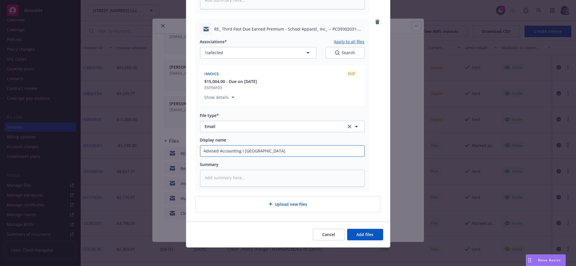
type textarea "x"
type input "Advised Accounting I wil"
type textarea "x"
type input "Advised Accounting I will"
type textarea "x"
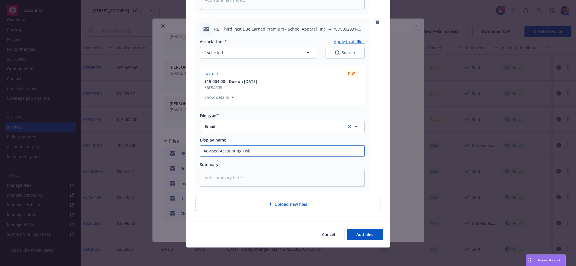
type input "Advised Accounting I will f"
type textarea "x"
type input "Advised Accounting I will fo"
type textarea "x"
type input "Advised Accounting I will fol"
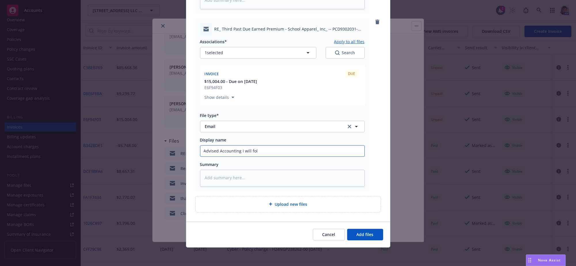
type textarea "x"
type input "Advised Accounting I will foll"
type textarea "x"
type input "Advised Accounting I will follo"
type textarea "x"
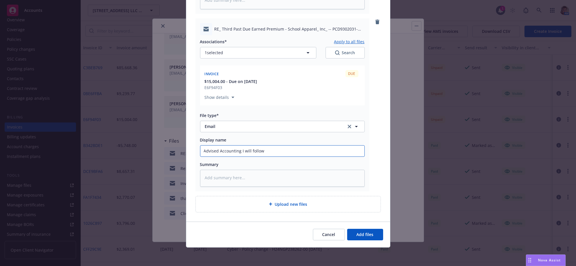
type input "Advised Accounting I will follow"
type textarea "x"
type input "Advised Accounting I will follow u"
type textarea "x"
type input "Advised Accounting I will follow up"
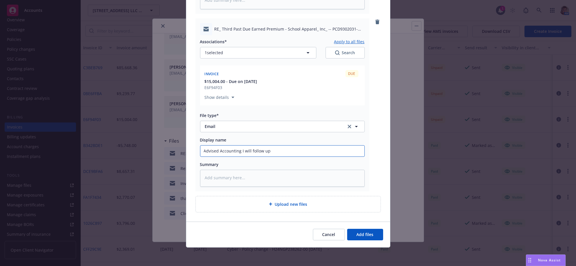
type textarea "x"
type input "Advised Accounting I will follow up"
type textarea "x"
type input "Advised Accounting I will follow up o"
type textarea "x"
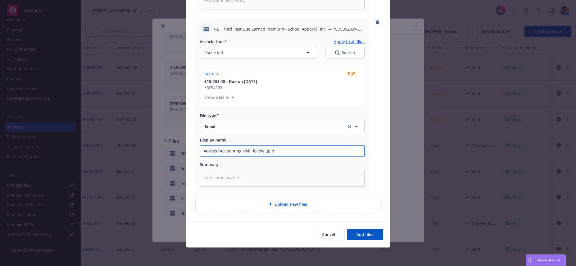
type input "Advised Accounting I will follow up on"
type textarea "x"
type input "Advised Accounting I will follow up on"
type textarea "x"
type input "Advised Accounting I will follow up on t"
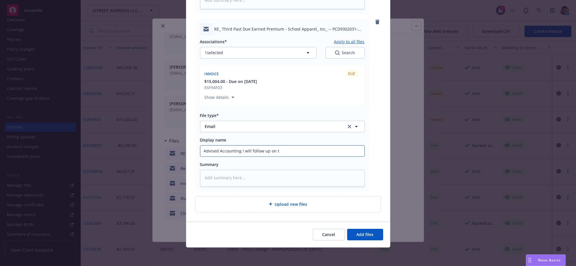
type textarea "x"
type input "Advised Accounting I will follow up on th"
type textarea "x"
type input "Advised Accounting I will follow up on thi"
type textarea "x"
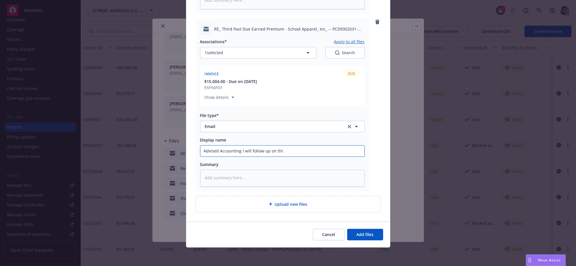
type input "Advised Accounting I will follow up on this"
type textarea "x"
type input "Advised Accounting I will follow up on this."
type textarea "x"
type input "Advised Accounting I will follow up on this."
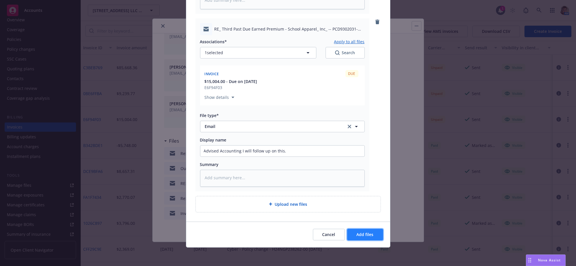
click at [365, 237] on button "Add files" at bounding box center [365, 235] width 36 height 12
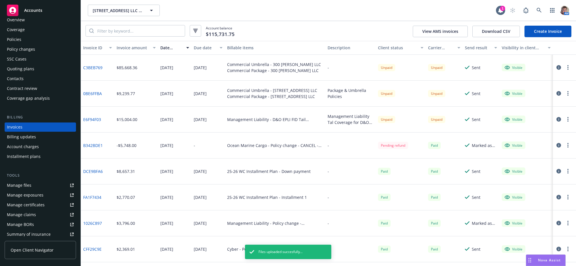
click at [25, 93] on div "Contract review" at bounding box center [22, 88] width 30 height 9
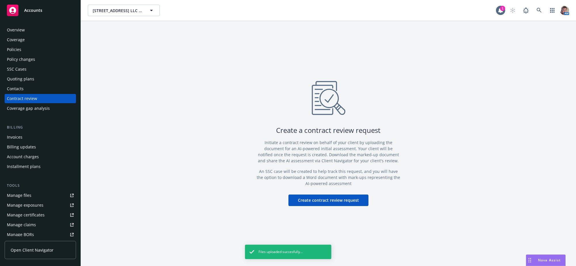
click at [35, 93] on div "Contacts" at bounding box center [40, 88] width 67 height 9
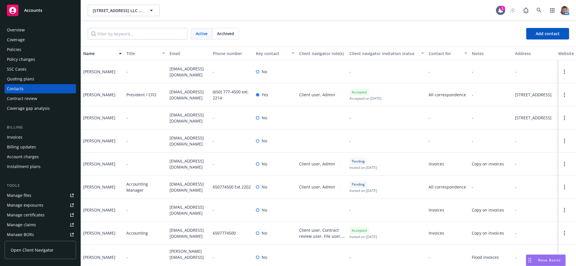
click at [38, 54] on div "Policies" at bounding box center [40, 49] width 67 height 9
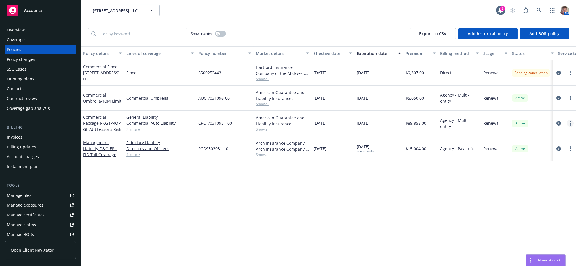
click at [569, 127] on link "more" at bounding box center [570, 123] width 7 height 7
click at [521, 218] on link "Copy logging email" at bounding box center [540, 213] width 68 height 12
drag, startPoint x: 449, startPoint y: 184, endPoint x: 461, endPoint y: 174, distance: 15.9
click at [449, 184] on div "Policy details Lines of coverage Policy number Market details Effective date Ex…" at bounding box center [328, 153] width 495 height 215
click at [396, 197] on div "Policy details Lines of coverage Policy number Market details Effective date Ex…" at bounding box center [328, 153] width 495 height 215
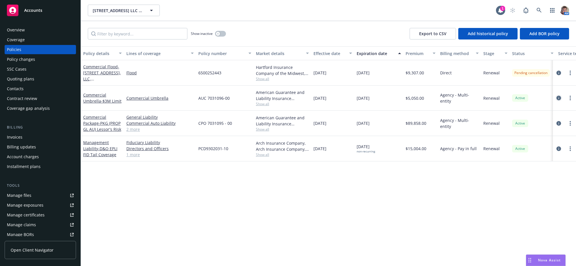
click at [561, 100] on icon "circleInformation" at bounding box center [559, 98] width 5 height 5
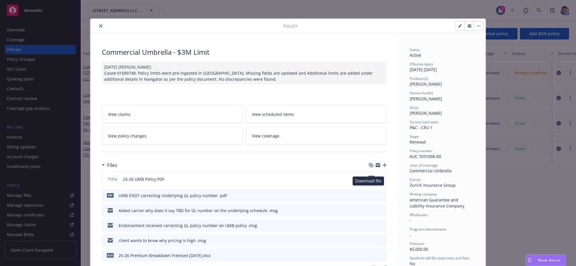
click at [369, 181] on icon "download file" at bounding box center [371, 178] width 5 height 5
click at [383, 167] on icon "button" at bounding box center [385, 165] width 4 height 4
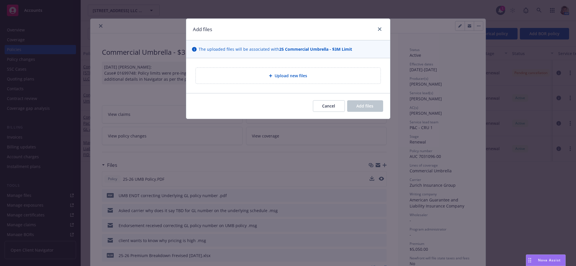
type textarea "x"
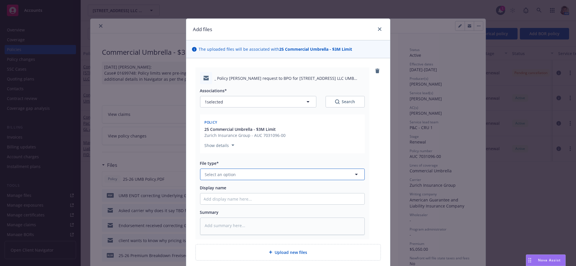
click at [234, 177] on span "Select an option" at bounding box center [220, 174] width 31 height 6
type input "em"
click at [236, 213] on div "Email" at bounding box center [282, 208] width 157 height 8
click at [236, 204] on input "Display name" at bounding box center [282, 198] width 164 height 11
type textarea "x"
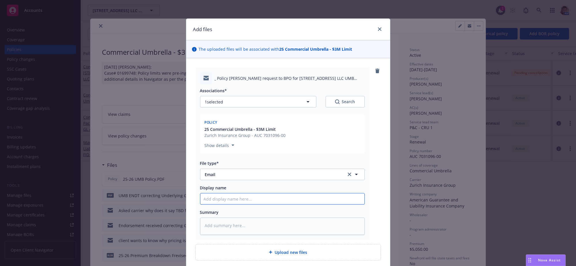
type input "R"
type textarea "x"
type input "Re"
type textarea "x"
type input "Req"
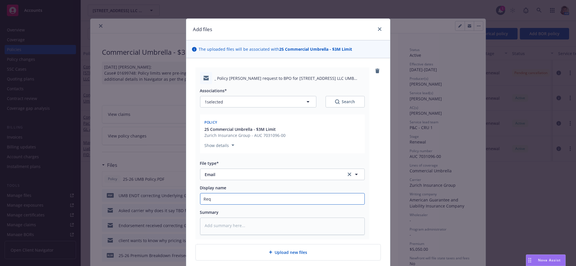
type textarea "x"
type input "Requ"
type textarea "x"
type input "Reque"
type textarea "x"
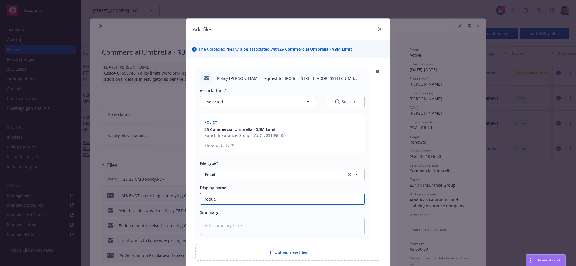
type input "Reques"
type textarea "x"
type input "Request"
type textarea "x"
type input "Request"
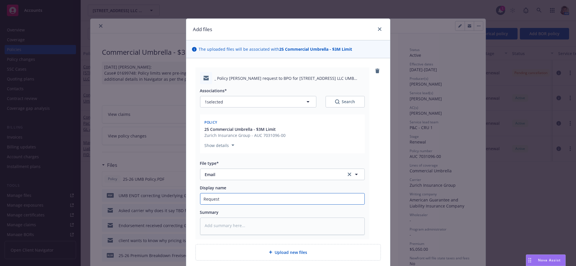
type textarea "x"
type input "Request t"
type textarea "x"
type input "Request to"
type textarea "x"
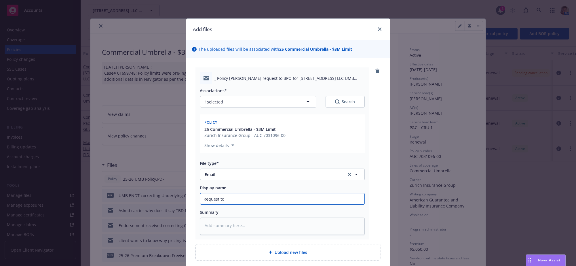
type input "Request to"
type textarea "x"
type input "Request to B"
type textarea "x"
type input "Request to BP"
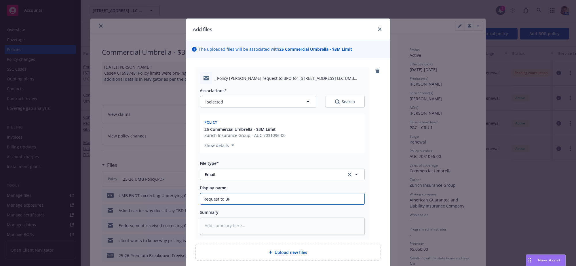
type textarea "x"
type input "Request to BPO"
type textarea "x"
type input "Request to BPO"
type textarea "x"
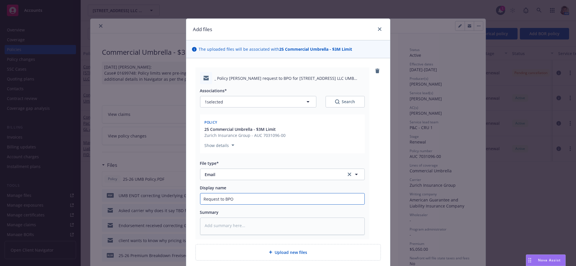
type input "Request to BPO f"
type textarea "x"
type input "Request to BPO fo"
type textarea "x"
type input "Request to BPO for"
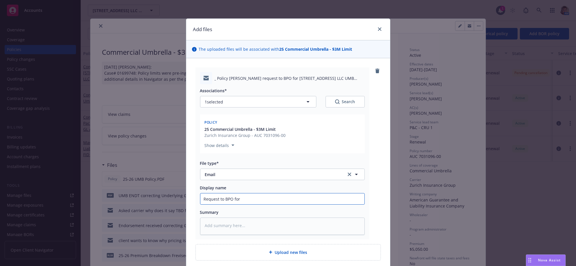
type textarea "x"
type input "Request to BPO for"
type textarea "x"
type input "Request to BPO for p"
type textarea "x"
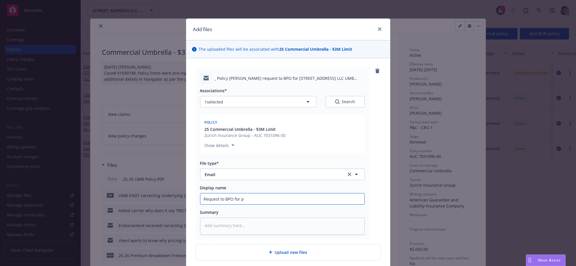
type input "Request to BPO for po"
type textarea "x"
type input "Request to BPO for pol"
type textarea "x"
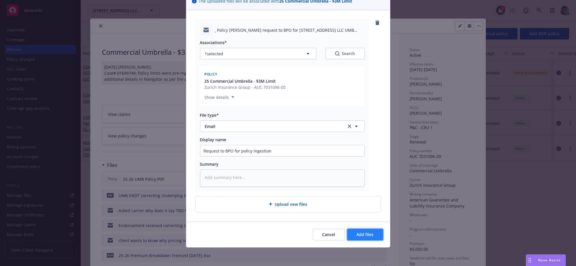
click at [347, 236] on button "Add files" at bounding box center [365, 235] width 36 height 12
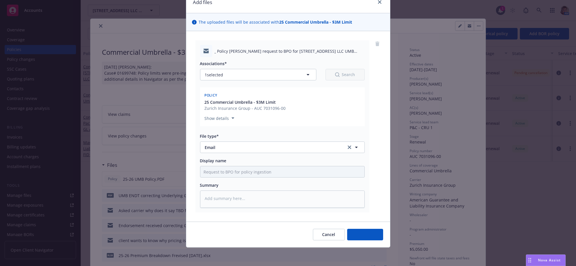
scroll to position [46, 0]
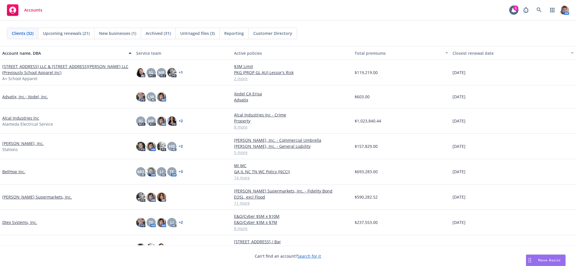
click at [71, 69] on link "[STREET_ADDRESS] LLC & [STREET_ADDRESS][PERSON_NAME] LLC (Previously School App…" at bounding box center [66, 69] width 129 height 12
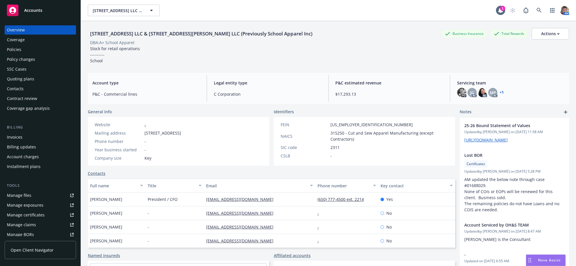
click at [555, 260] on span "Nova Assist" at bounding box center [549, 260] width 23 height 5
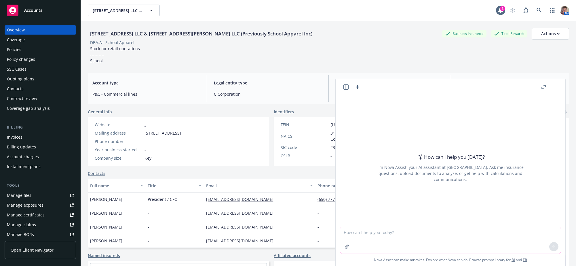
click at [412, 232] on textarea at bounding box center [450, 240] width 221 height 27
type textarea "Hello All:"
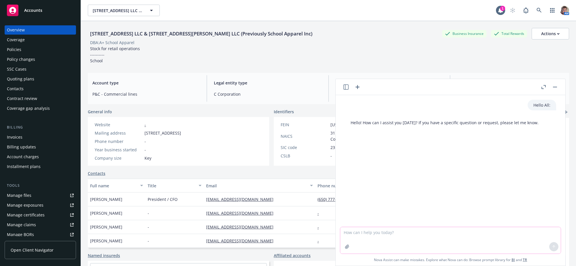
click at [412, 232] on textarea at bounding box center [450, 240] width 221 height 27
type textarea "As of [DATE] we have not received payment for the attached invoice. This is the…"
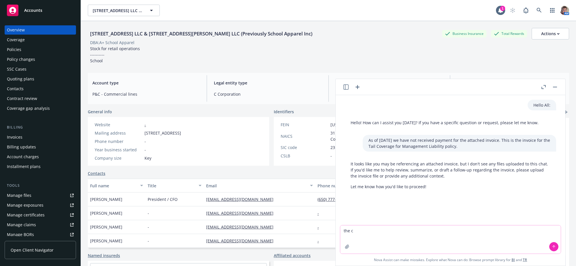
type textarea "the c"
drag, startPoint x: 358, startPoint y: 232, endPoint x: 341, endPoint y: 235, distance: 17.0
click at [341, 235] on textarea "the c" at bounding box center [450, 239] width 221 height 28
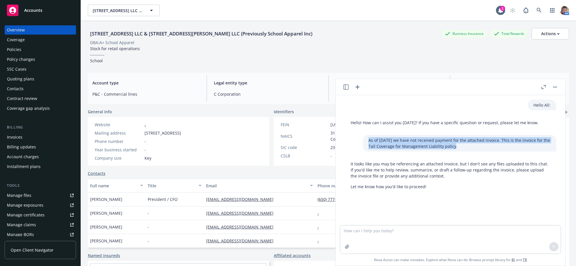
drag, startPoint x: 434, startPoint y: 151, endPoint x: 345, endPoint y: 144, distance: 89.6
click at [363, 144] on div "As of [DATE] we have not received payment for the attached invoice. This is the…" at bounding box center [460, 143] width 194 height 17
copy p "As of [DATE] we have not received payment for the attached invoice. This is the…"
click at [26, 142] on div "Invoices" at bounding box center [40, 137] width 67 height 9
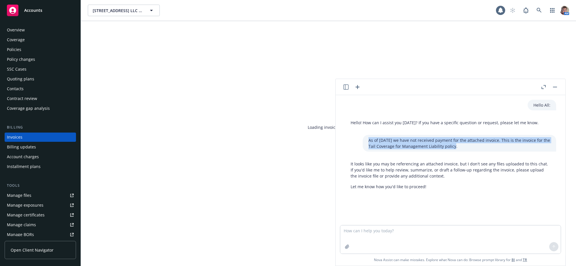
scroll to position [10, 0]
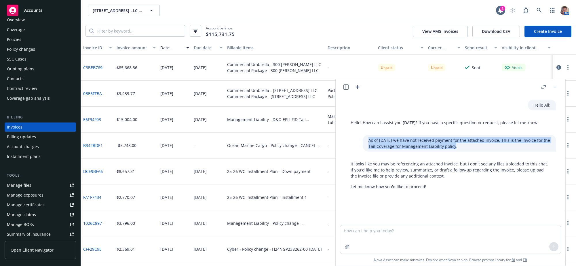
click at [553, 90] on button "button" at bounding box center [555, 87] width 7 height 7
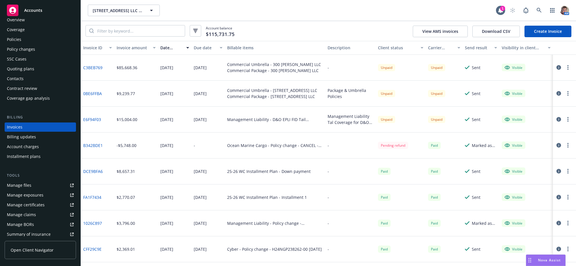
click at [568, 122] on icon "button" at bounding box center [568, 119] width 1 height 5
click at [515, 164] on link "Copy invoice URL" at bounding box center [531, 160] width 73 height 12
click at [568, 120] on circle "button" at bounding box center [568, 119] width 1 height 1
click at [528, 212] on link "Copy logging email" at bounding box center [531, 206] width 73 height 12
click at [46, 200] on link "Manage exposures" at bounding box center [40, 194] width 71 height 9
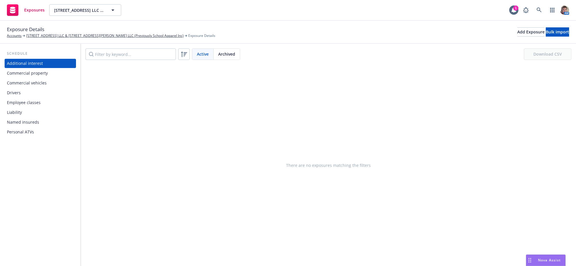
click at [37, 78] on div "Commercial property" at bounding box center [27, 73] width 41 height 9
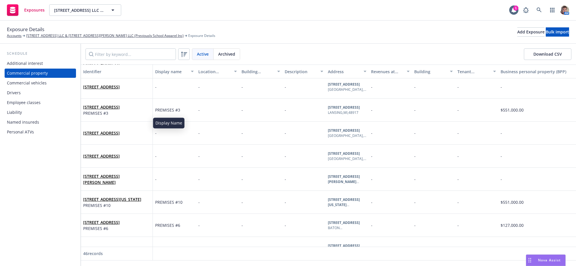
scroll to position [900, 0]
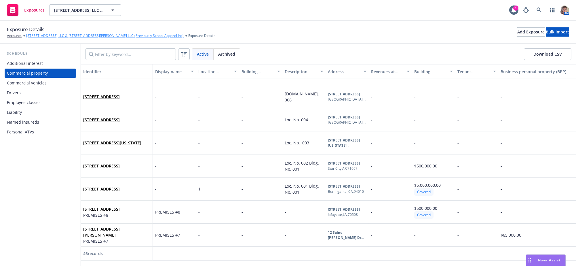
click at [39, 37] on link "[STREET_ADDRESS] LLC & [STREET_ADDRESS][PERSON_NAME] LLC (Previously School App…" at bounding box center [105, 35] width 158 height 5
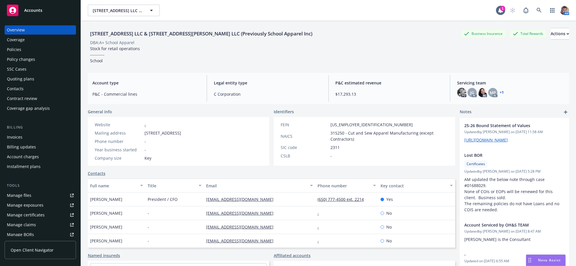
click at [23, 54] on div "Policies" at bounding box center [40, 49] width 67 height 9
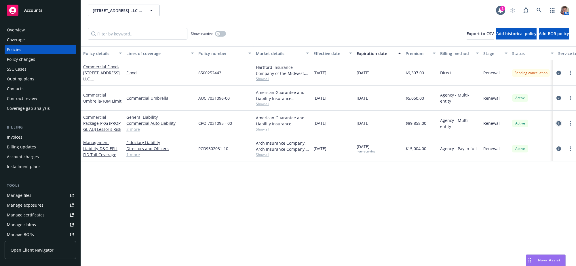
click at [560, 126] on icon "circleInformation" at bounding box center [559, 123] width 5 height 5
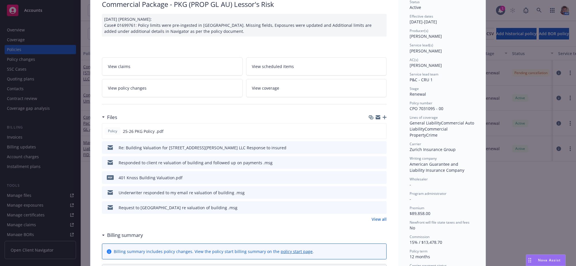
scroll to position [72, 0]
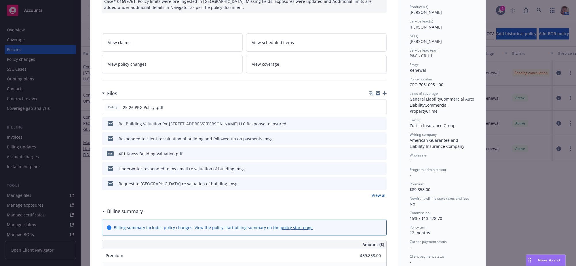
click at [379, 198] on link "View all" at bounding box center [379, 195] width 15 height 6
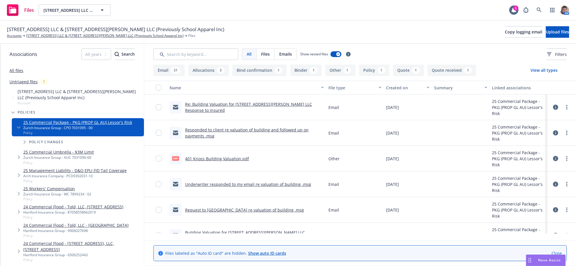
click at [565, 116] on div at bounding box center [562, 107] width 24 height 18
click at [564, 111] on link "more" at bounding box center [567, 107] width 7 height 7
click at [534, 151] on link "Edit" at bounding box center [535, 151] width 57 height 12
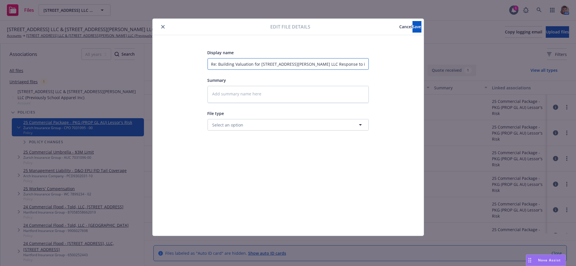
drag, startPoint x: 211, startPoint y: 68, endPoint x: 395, endPoint y: 90, distance: 185.4
click at [395, 90] on div "Display name Re: Building Valuation for 300 West Bradley Street LLC Response to…" at bounding box center [288, 135] width 248 height 173
type textarea "x"
type input "Cl"
type textarea "x"
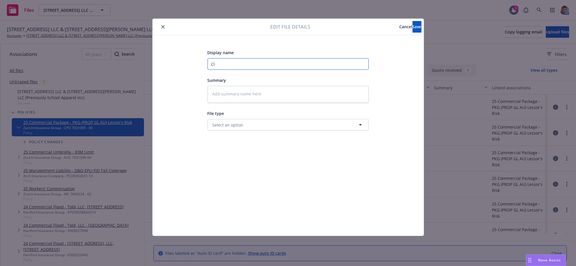
type input "Cli"
type textarea "x"
type input "Clie"
type textarea "x"
type input "Clien"
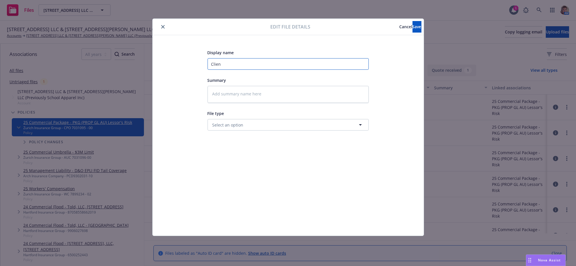
type textarea "x"
type input "Client"
type textarea "x"
type input "Client"
type textarea "x"
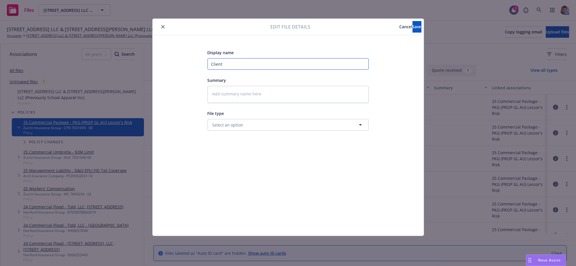
type input "Client e"
type textarea "x"
type input "Client"
type textarea "x"
type input "Client a"
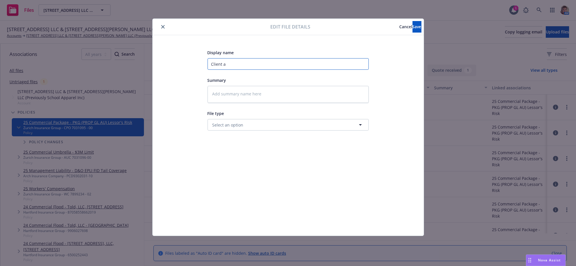
type textarea "x"
type input "Client ax"
type textarea "x"
type input "Client a"
type textarea "x"
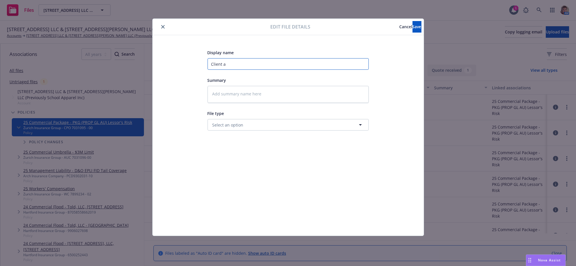
type input "Client ac"
type textarea "x"
type input "Client acc"
type textarea "x"
type input "Client acce"
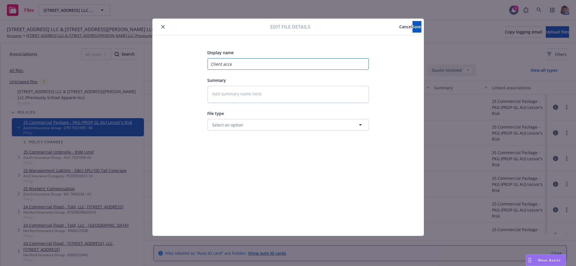
type textarea "x"
type input "Client accep"
type textarea "x"
type input "Client accept"
type textarea "x"
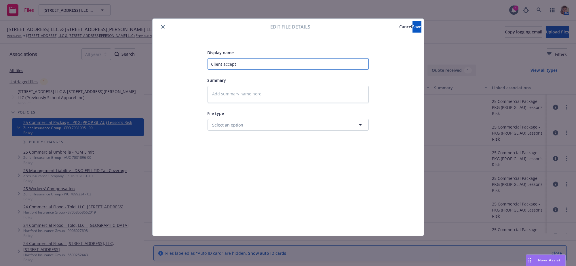
type input "Client accepte"
type textarea "x"
type input "Client accepted"
type textarea "x"
type input "Client accepted"
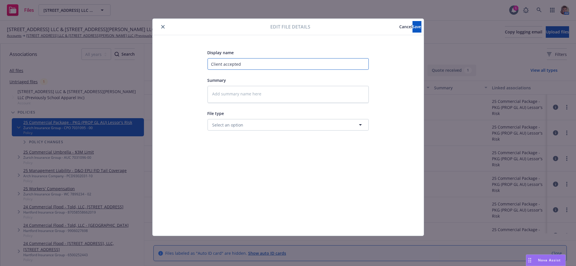
type textarea "x"
type input "Client accepted t"
type textarea "x"
type input "Client accepted th"
type textarea "x"
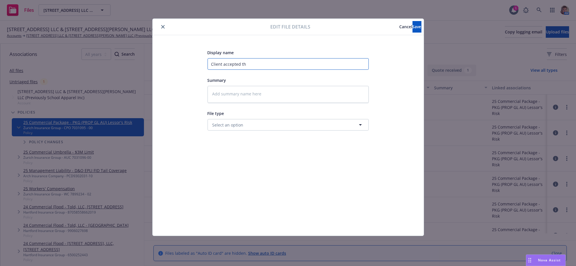
type input "Client accepted the"
type textarea "x"
type input "Client accepted the"
type textarea "x"
type input "Client accepted the v"
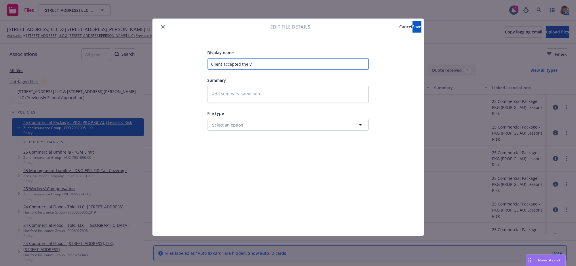
type textarea "x"
type input "Client accepted the va"
type textarea "x"
type input "Client accepted the val"
type textarea "x"
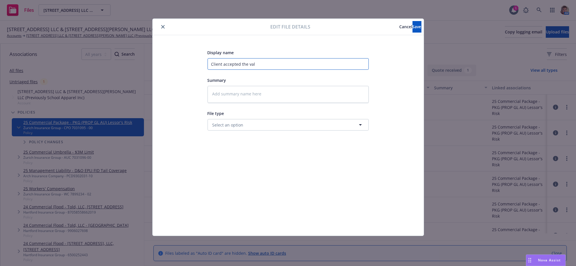
type input "Client accepted the valu"
type textarea "x"
type input "Client accepted the valua"
type textarea "x"
type input "Client accepted the valuat"
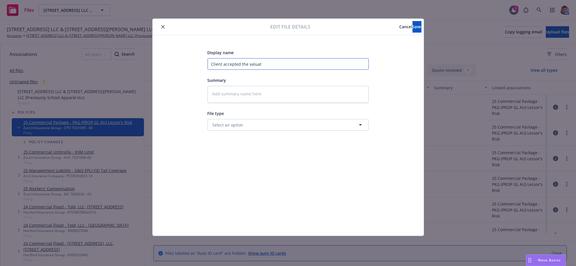
type textarea "x"
type input "Client accepted the valuati"
type textarea "x"
type input "Client accepted the valuatio"
type textarea "x"
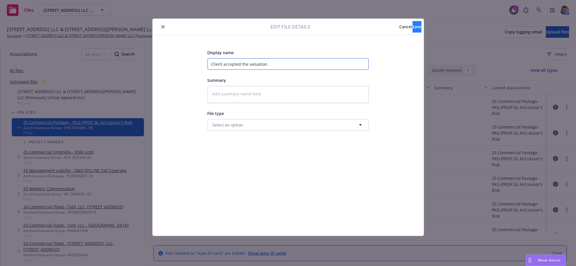
type input "Client accepted the valuation"
click at [413, 27] on button "Save" at bounding box center [417, 27] width 9 height 12
type textarea "x"
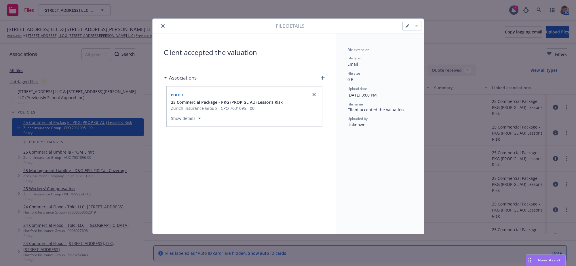
click at [166, 29] on button "close" at bounding box center [163, 25] width 7 height 7
click at [166, 26] on button "close" at bounding box center [163, 25] width 7 height 7
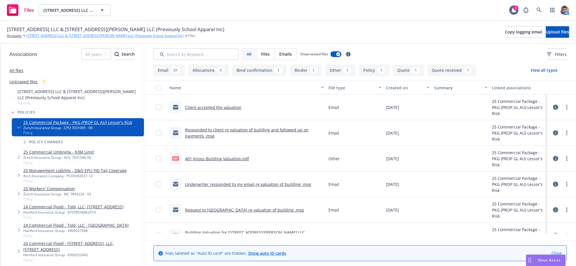
click at [64, 38] on link "833 Mitten Road LLC & 300 West Bradley Street LLC (Previously School Apparel In…" at bounding box center [105, 35] width 158 height 5
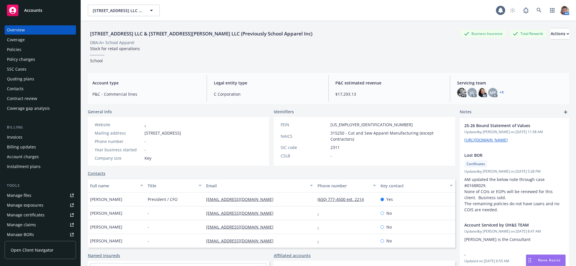
click at [21, 54] on div "Policies" at bounding box center [14, 49] width 14 height 9
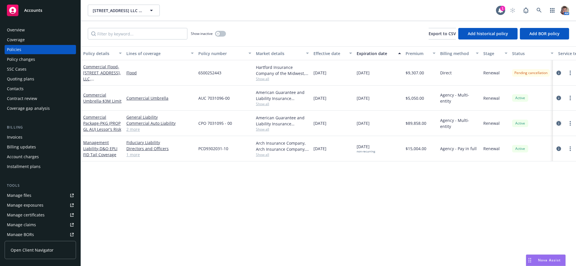
click at [559, 126] on icon "circleInformation" at bounding box center [559, 123] width 5 height 5
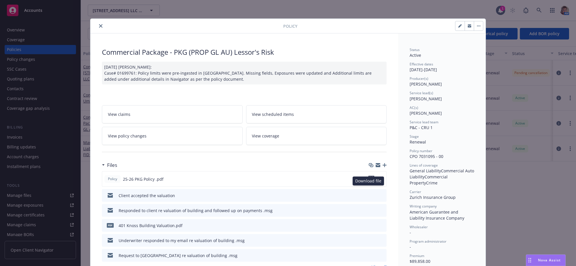
click at [369, 181] on icon "download file" at bounding box center [371, 178] width 5 height 5
click at [99, 28] on icon "close" at bounding box center [100, 25] width 3 height 3
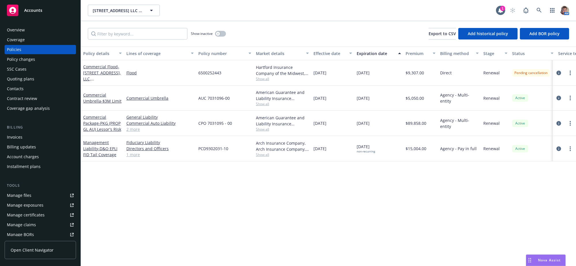
click at [26, 35] on div "Overview" at bounding box center [40, 29] width 67 height 9
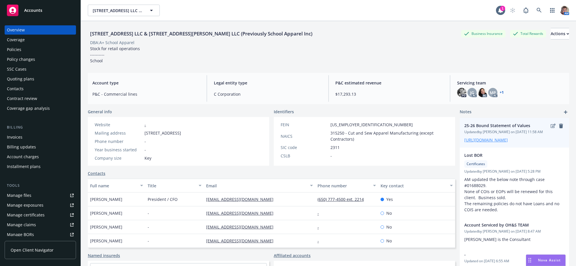
click at [494, 143] on link "[URL][DOMAIN_NAME]" at bounding box center [486, 139] width 43 height 5
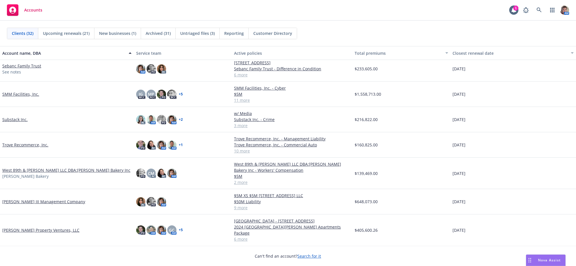
scroll to position [501, 0]
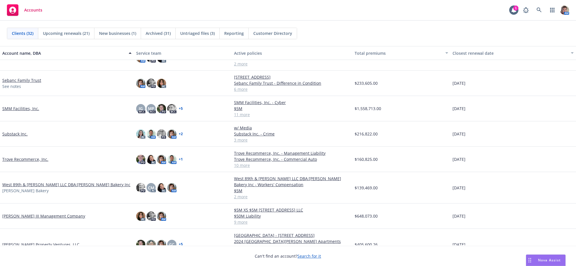
click at [10, 111] on link "SMM Facilities, Inc." at bounding box center [20, 108] width 37 height 6
